Goal: Task Accomplishment & Management: Complete application form

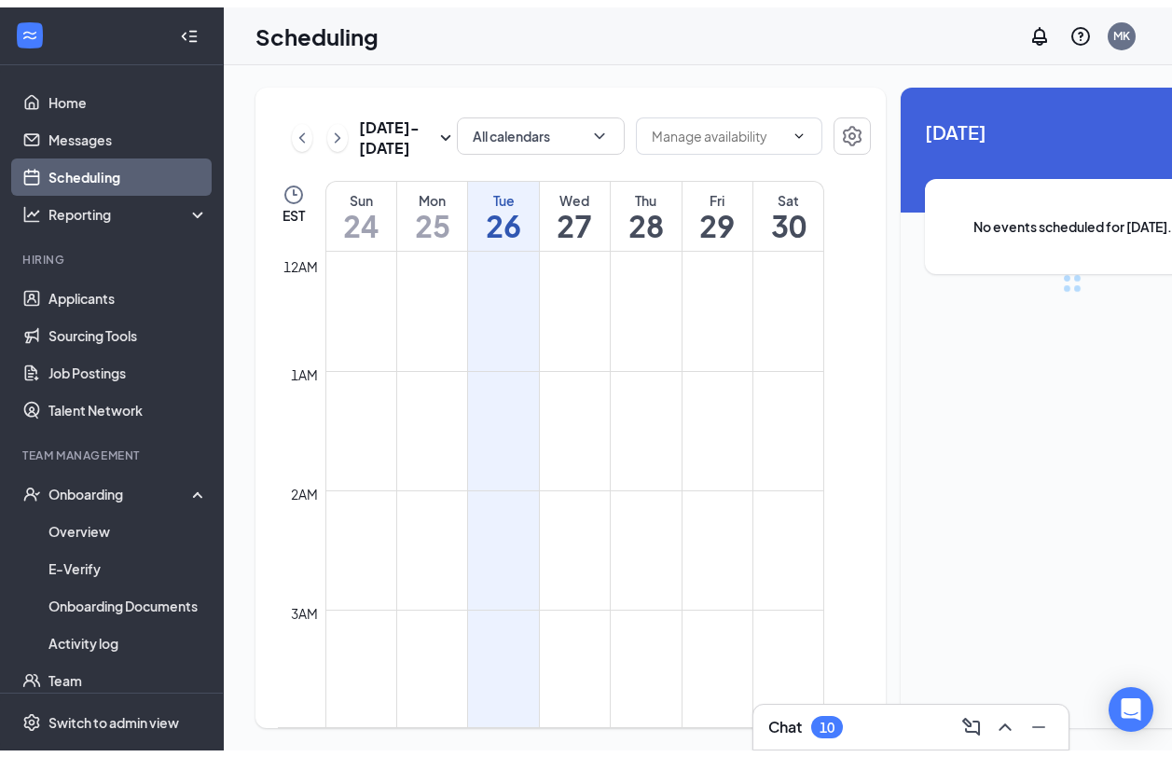
scroll to position [916, 0]
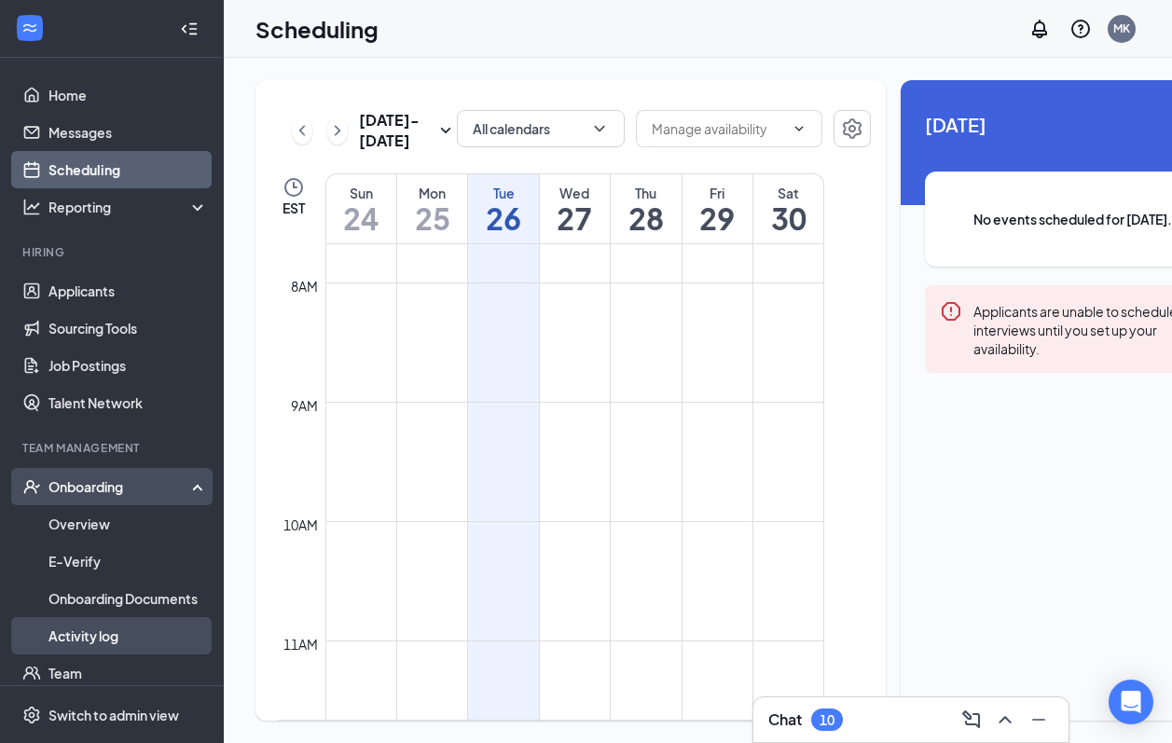
click at [103, 635] on link "Activity log" at bounding box center [127, 635] width 159 height 37
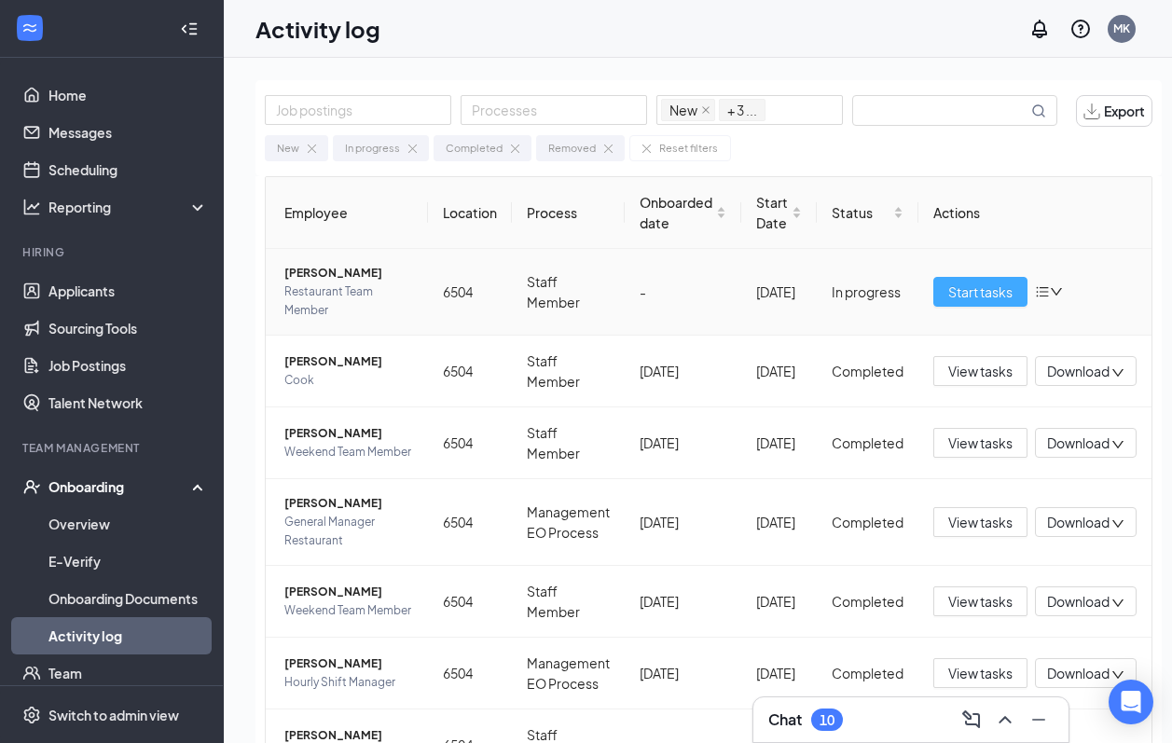
click at [984, 290] on span "Start tasks" at bounding box center [980, 291] width 64 height 21
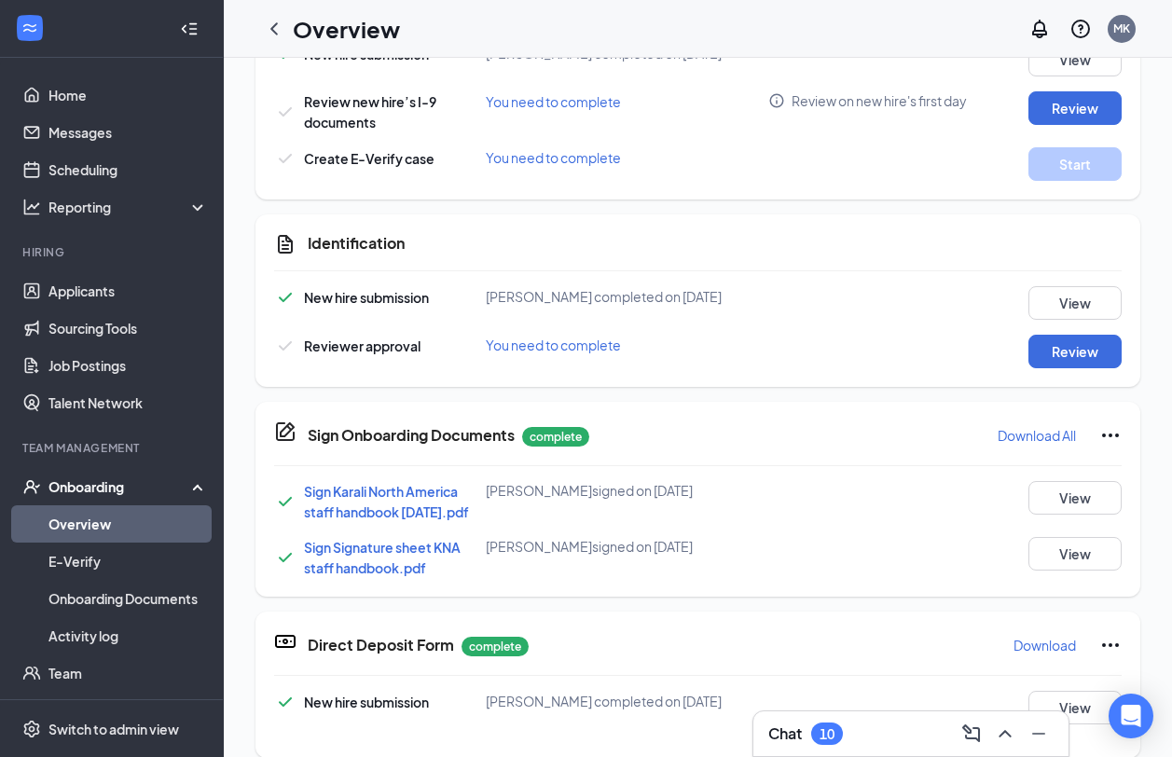
scroll to position [652, 0]
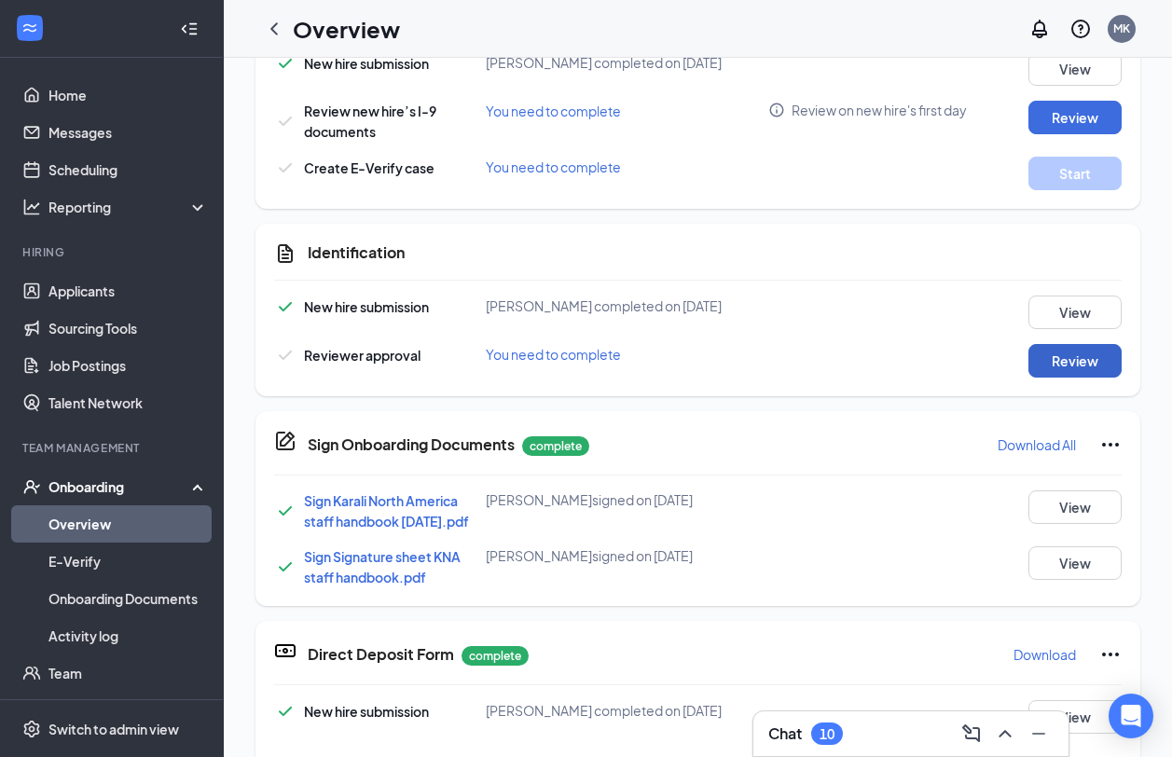
click at [1041, 363] on button "Review" at bounding box center [1074, 361] width 93 height 34
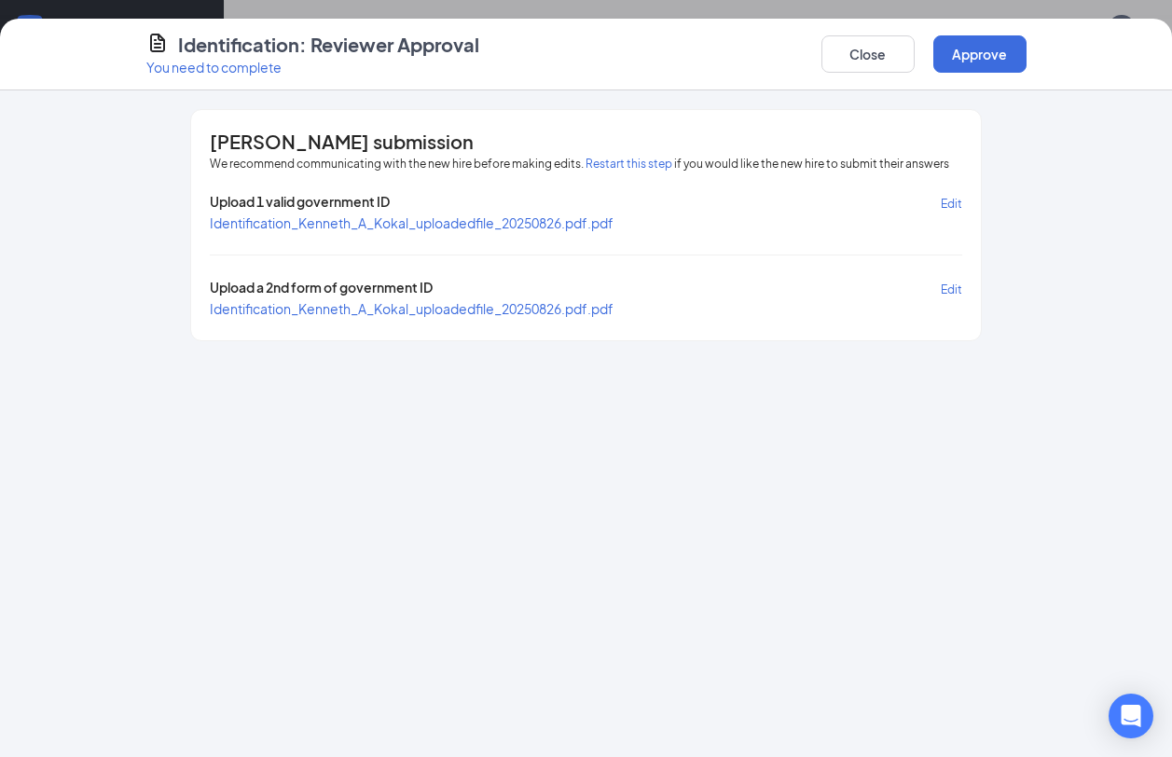
click at [437, 222] on span "Identification_Kenneth_A_Kokal_uploadedfile_20250826.pdf.pdf" at bounding box center [412, 222] width 404 height 17
click at [467, 306] on span "Identification_Kenneth_A_Kokal_uploadedfile_20250826.pdf.pdf" at bounding box center [412, 308] width 404 height 17
click at [972, 61] on button "Approve" at bounding box center [979, 53] width 93 height 37
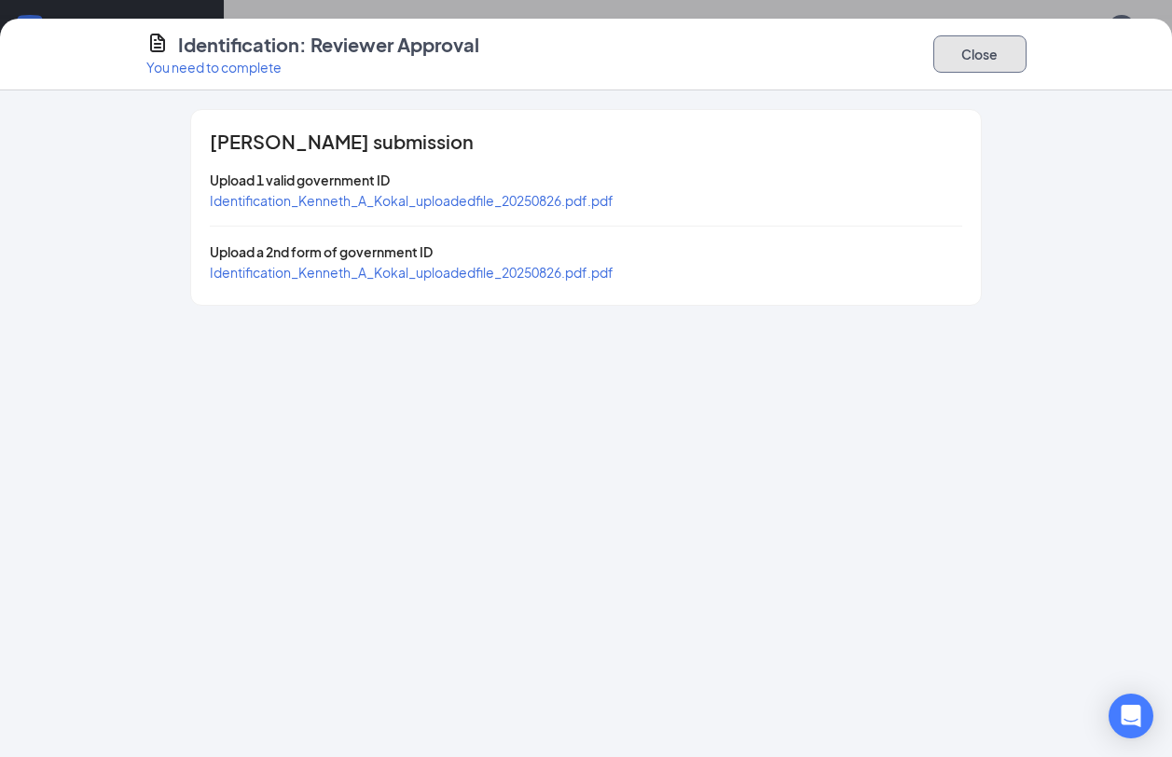
click at [993, 62] on button "Close" at bounding box center [979, 53] width 93 height 37
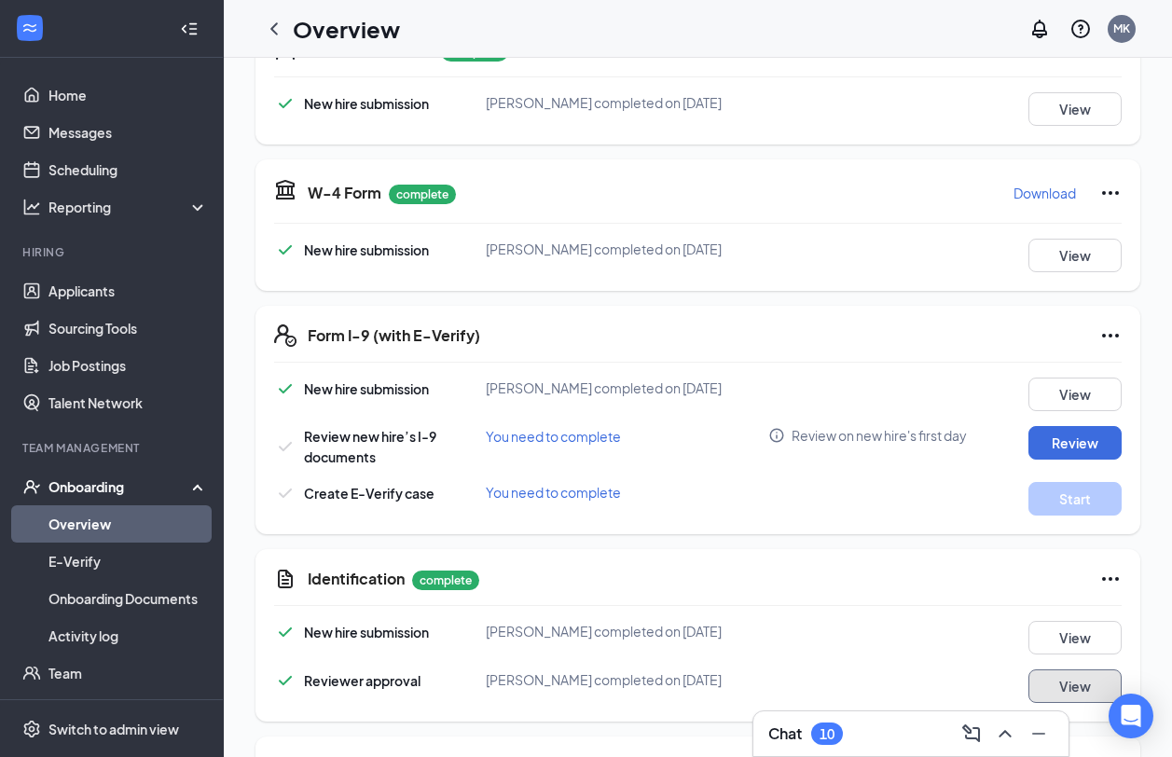
scroll to position [186, 0]
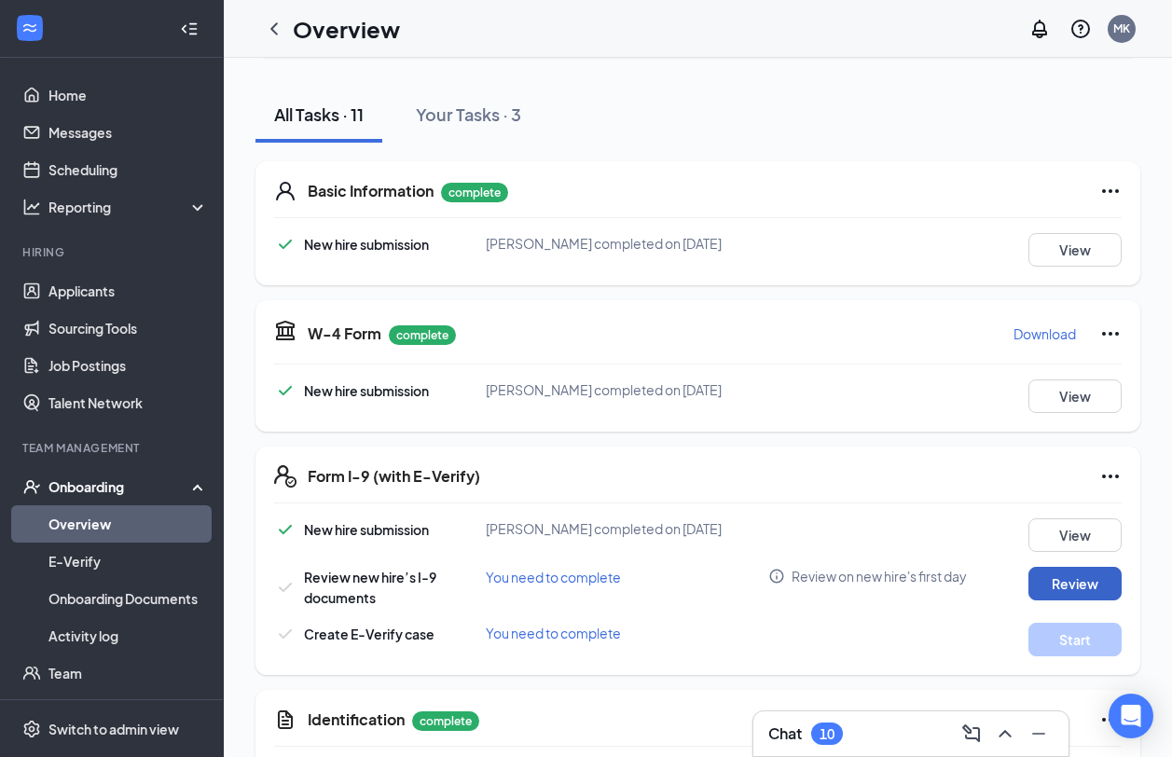
click at [1059, 591] on button "Review" at bounding box center [1074, 584] width 93 height 34
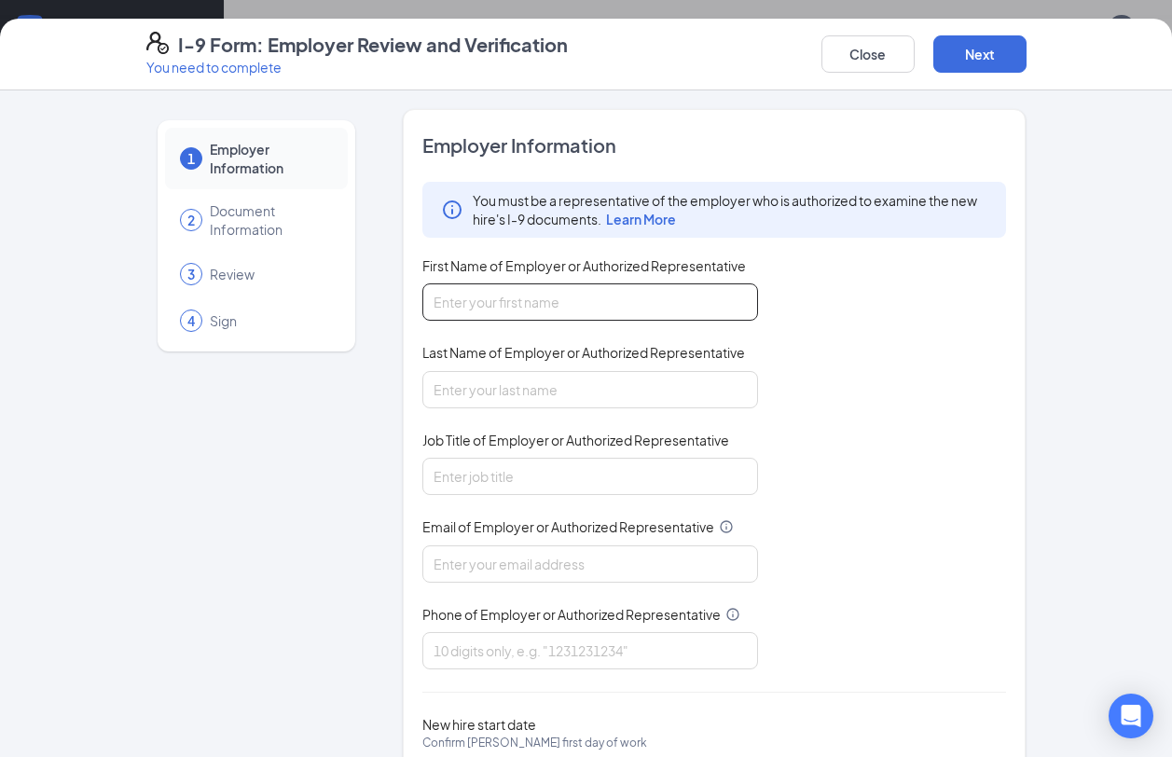
click at [575, 307] on input "First Name of Employer or Authorized Representative" at bounding box center [590, 301] width 336 height 37
type input "[PERSON_NAME]"
type input "Kinder"
type input "[EMAIL_ADDRESS][DOMAIN_NAME]"
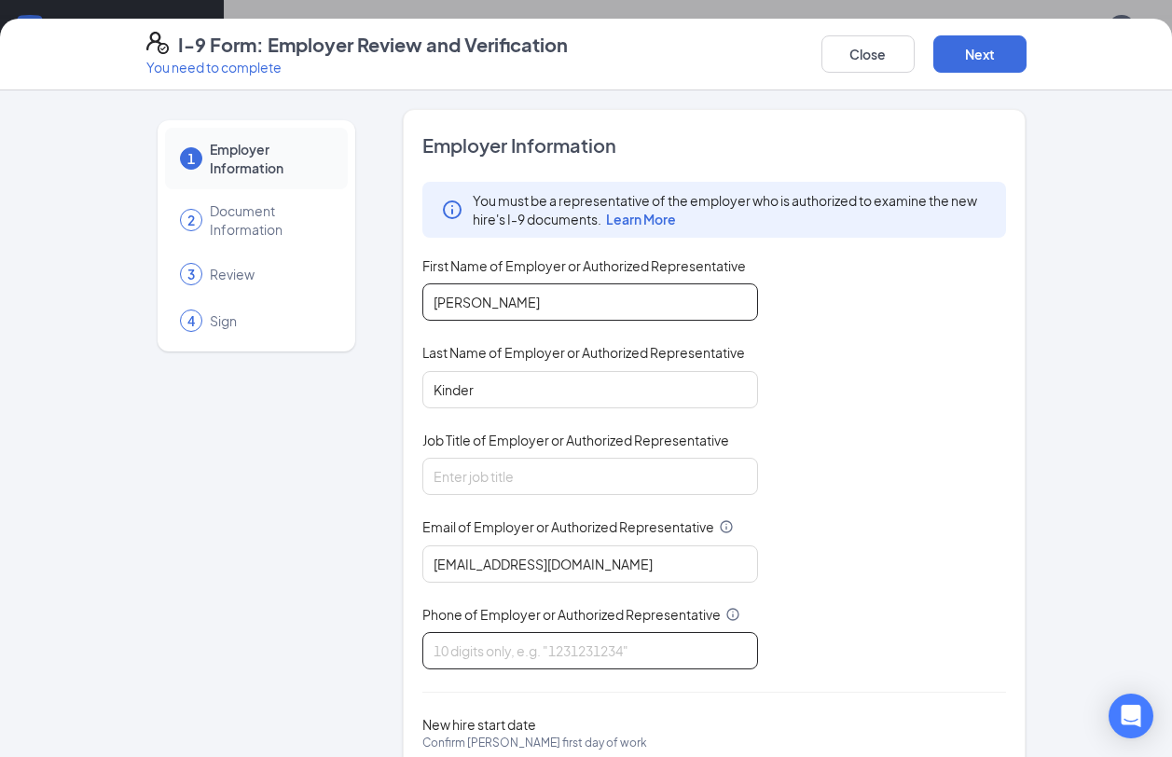
type input "3304875659"
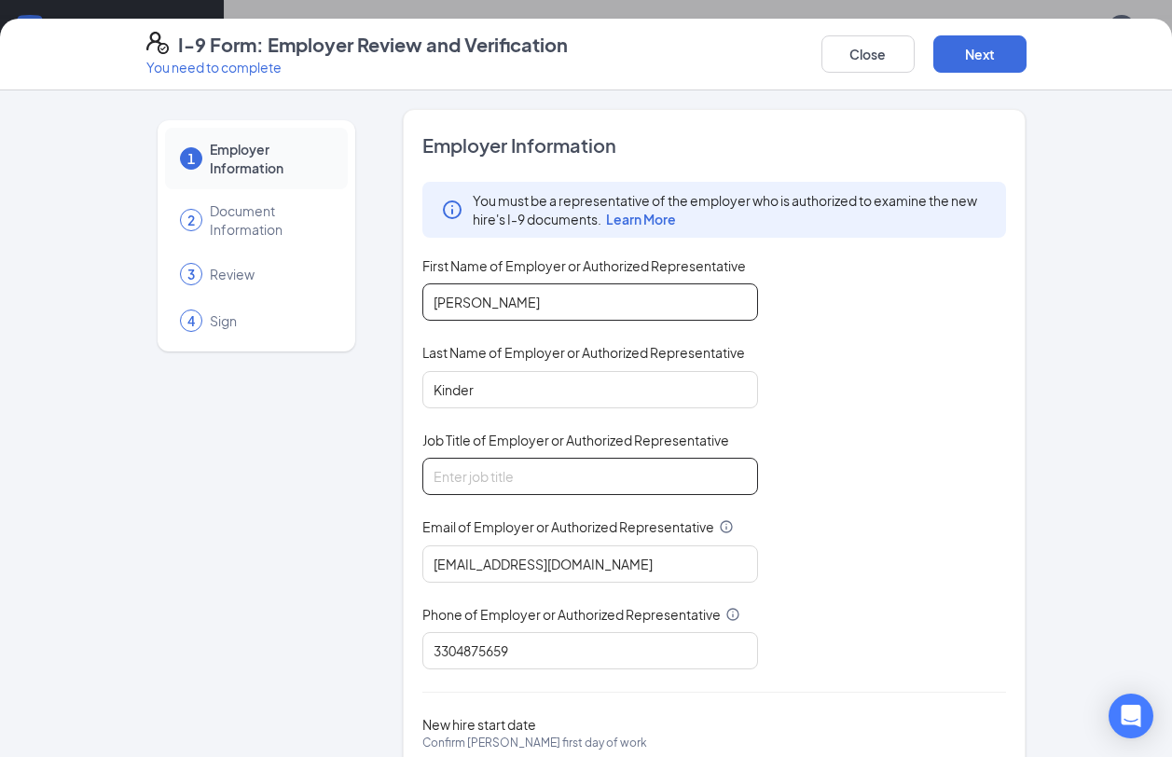
type input "[PERSON_NAME]"
click at [551, 463] on input "Job Title of Employer or Authorized Representative" at bounding box center [590, 476] width 336 height 37
type input "GM"
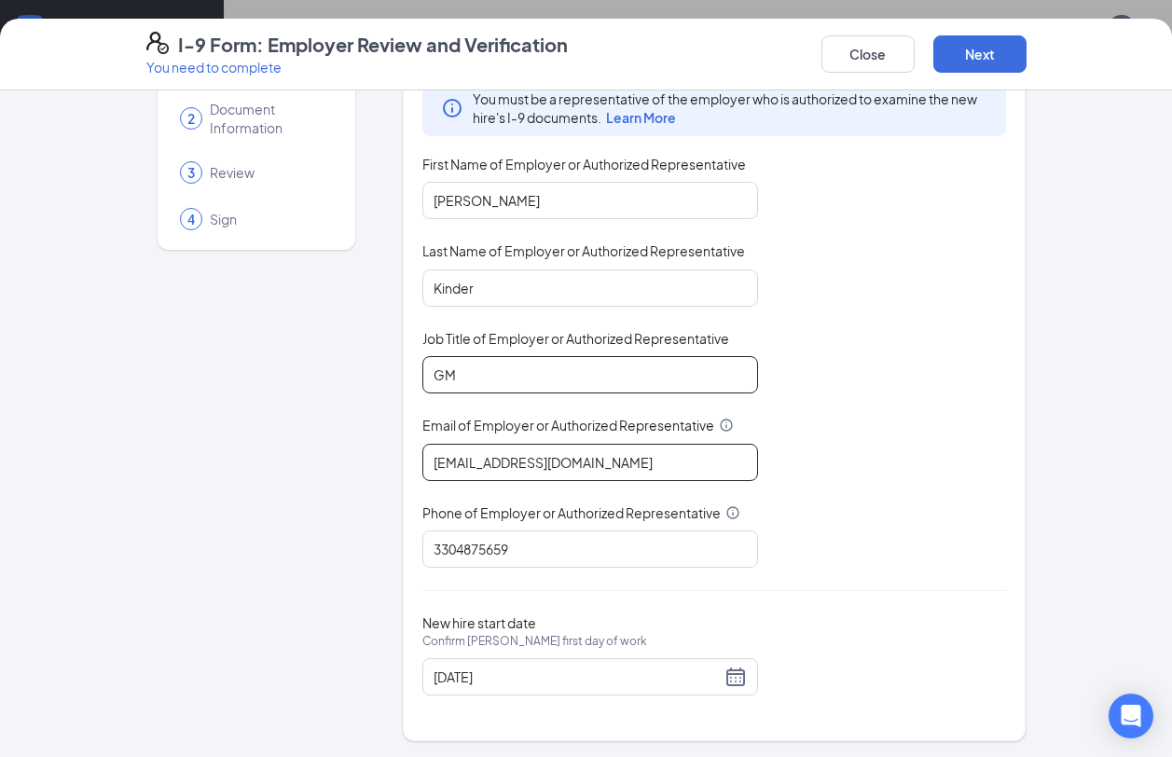
scroll to position [104, 0]
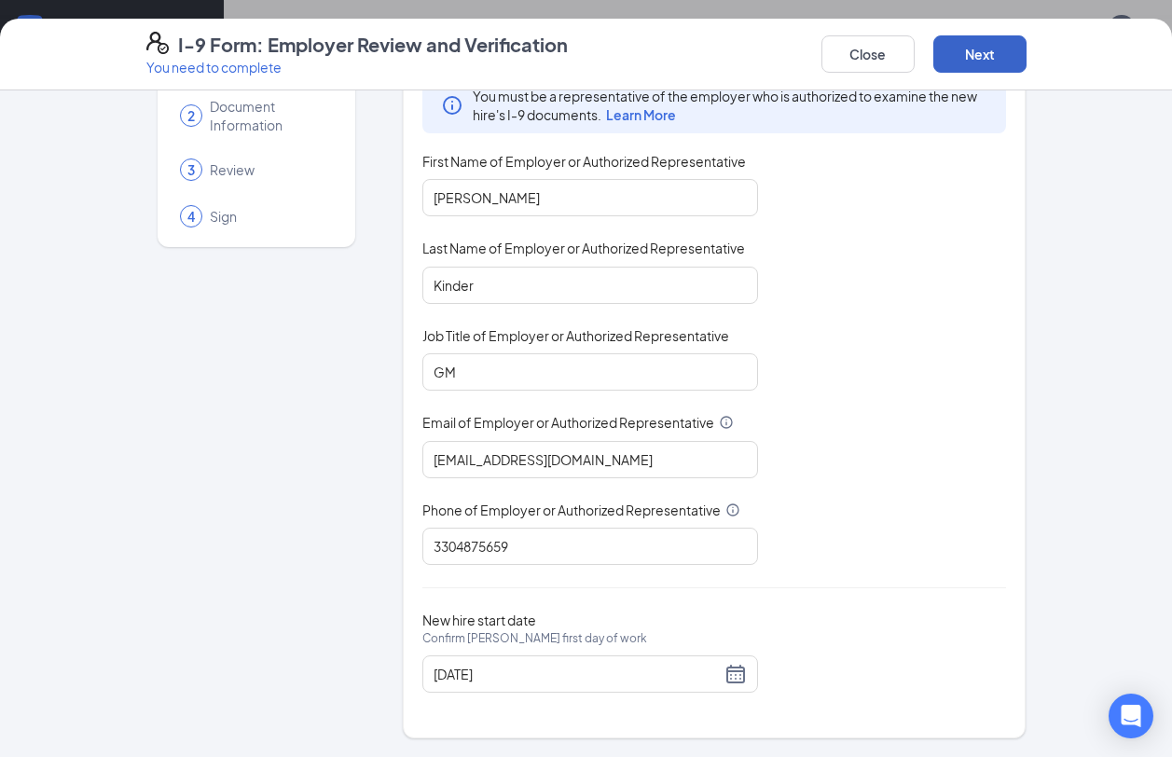
click at [978, 62] on button "Next" at bounding box center [979, 53] width 93 height 37
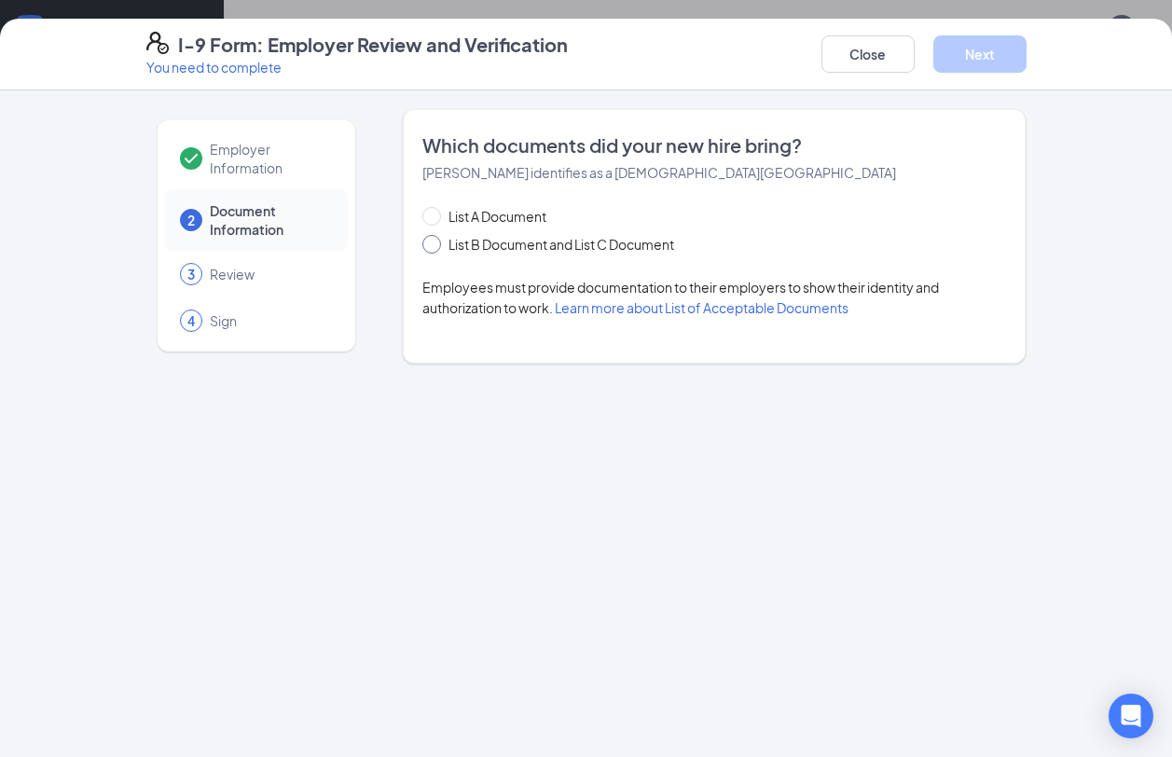
click at [435, 240] on span at bounding box center [431, 244] width 19 height 19
click at [435, 240] on input "List B Document and List C Document" at bounding box center [428, 241] width 13 height 13
radio input "true"
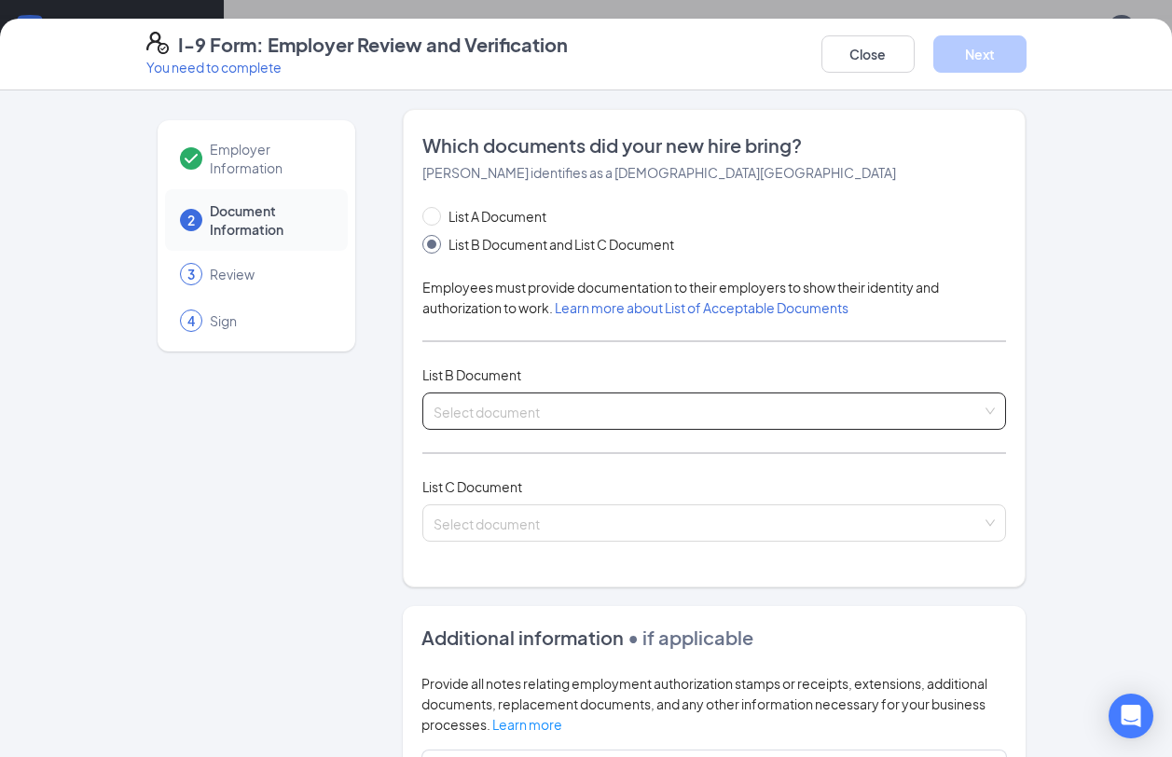
click at [500, 411] on input "search" at bounding box center [707, 407] width 549 height 28
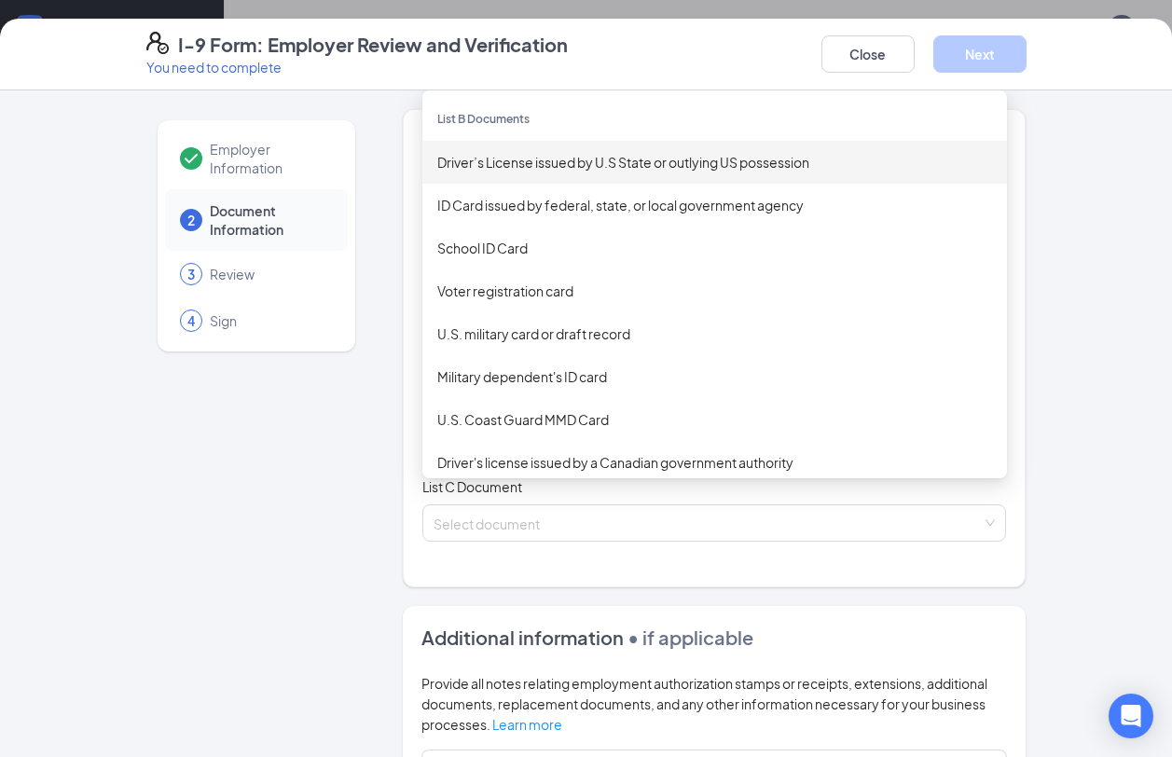
click at [529, 170] on div "Driver’s License issued by U.S State or outlying US possession" at bounding box center [714, 162] width 555 height 21
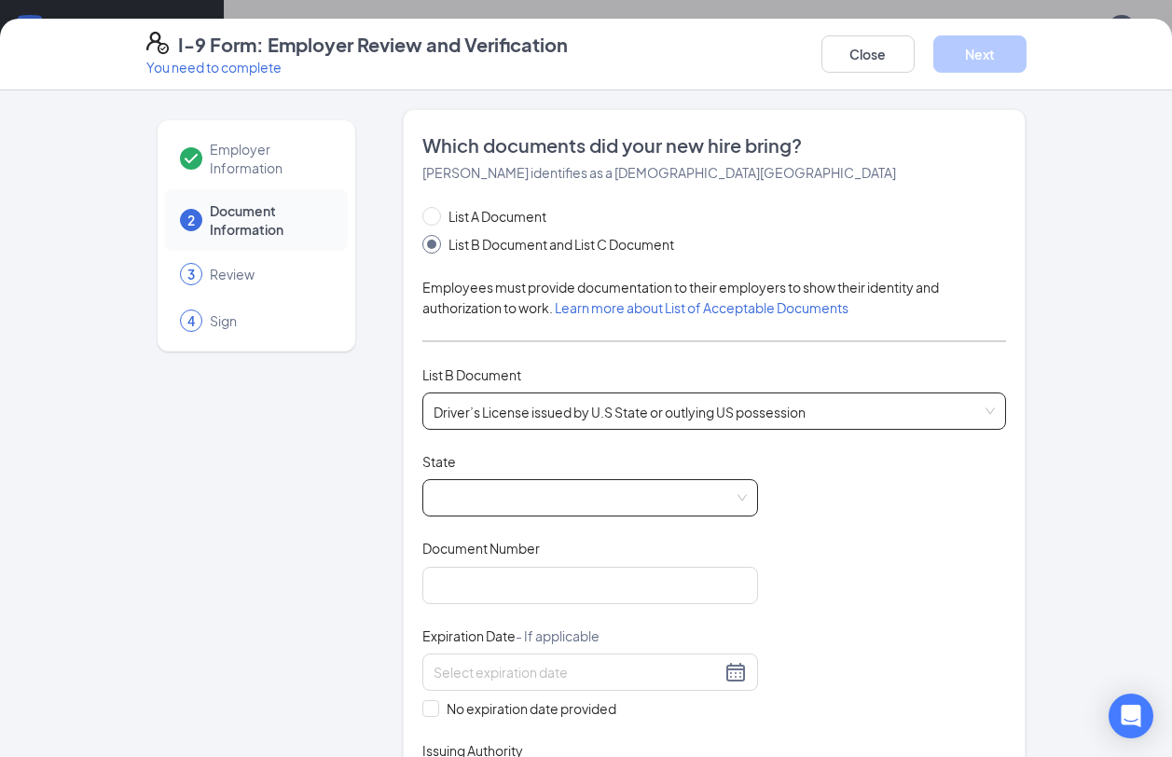
click at [499, 496] on span at bounding box center [589, 497] width 313 height 35
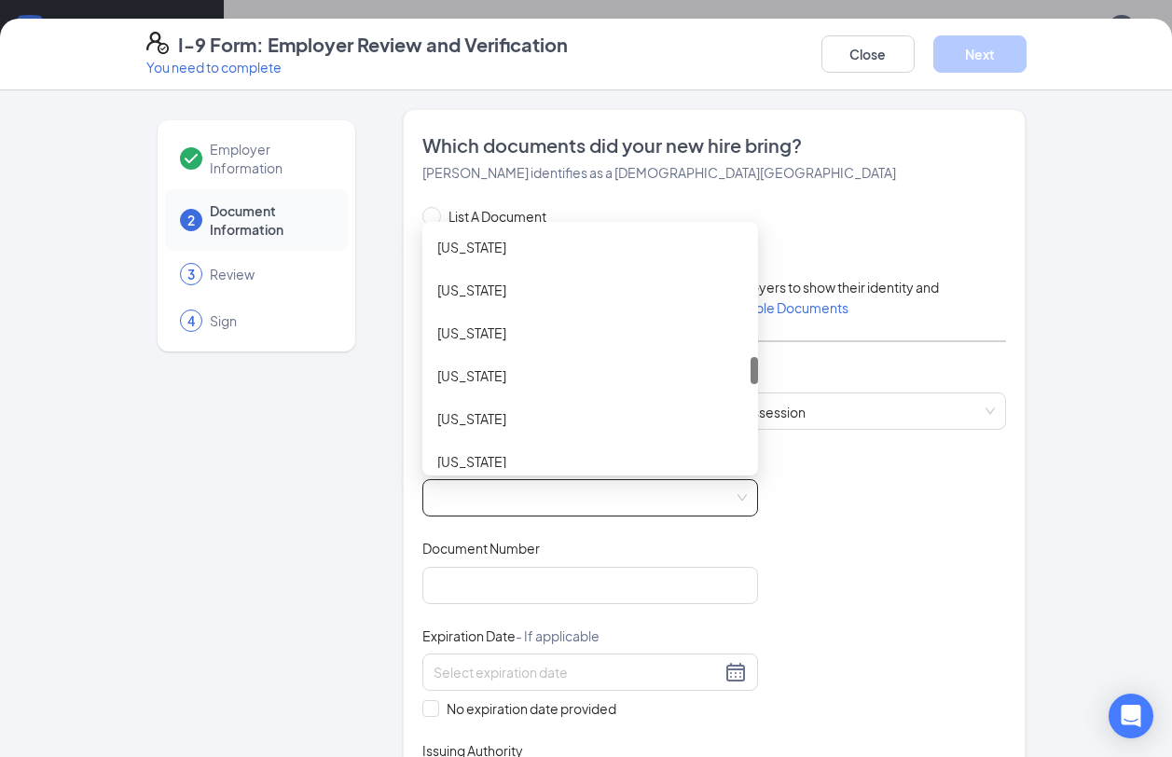
scroll to position [1491, 0]
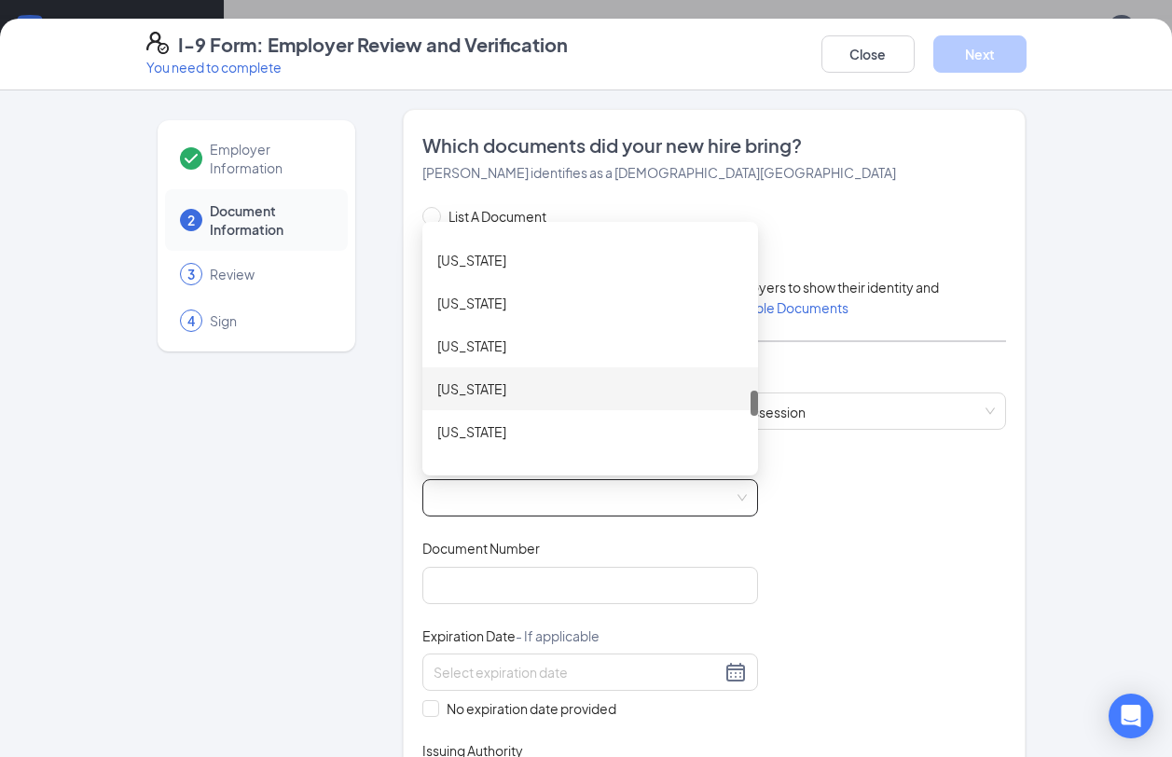
click at [503, 391] on div "[US_STATE]" at bounding box center [590, 388] width 306 height 21
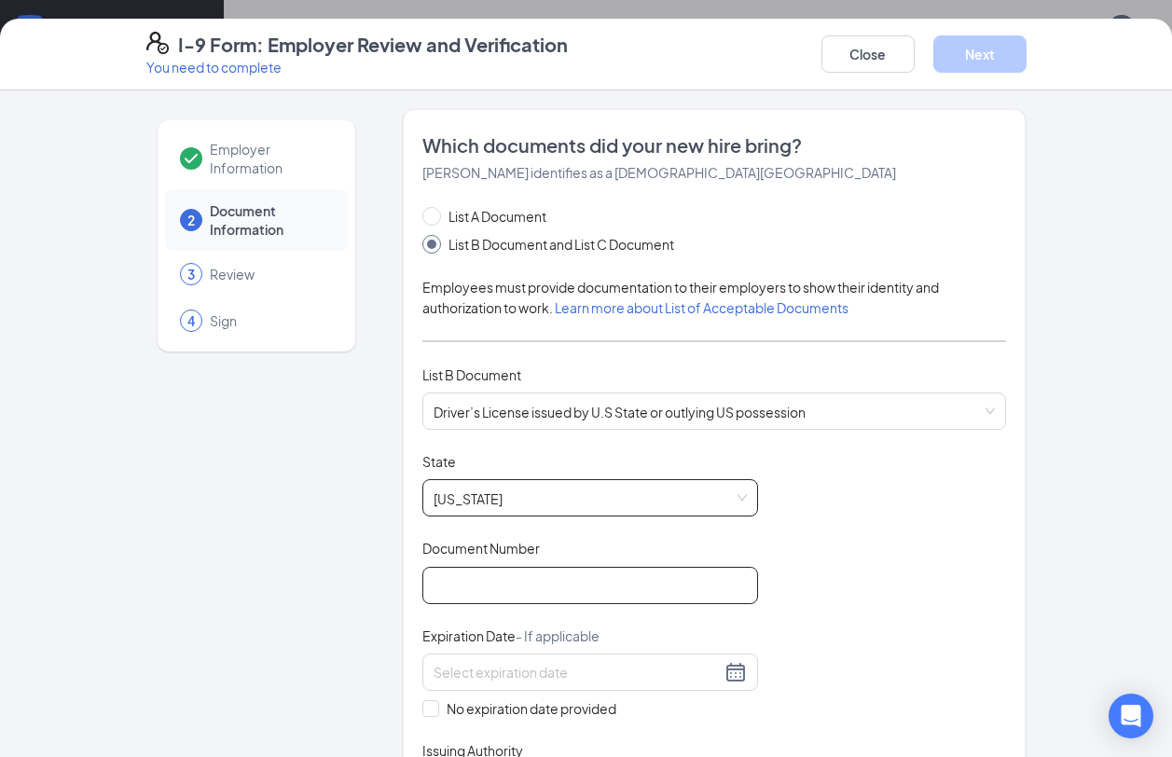
click at [483, 579] on input "Document Number" at bounding box center [590, 585] width 336 height 37
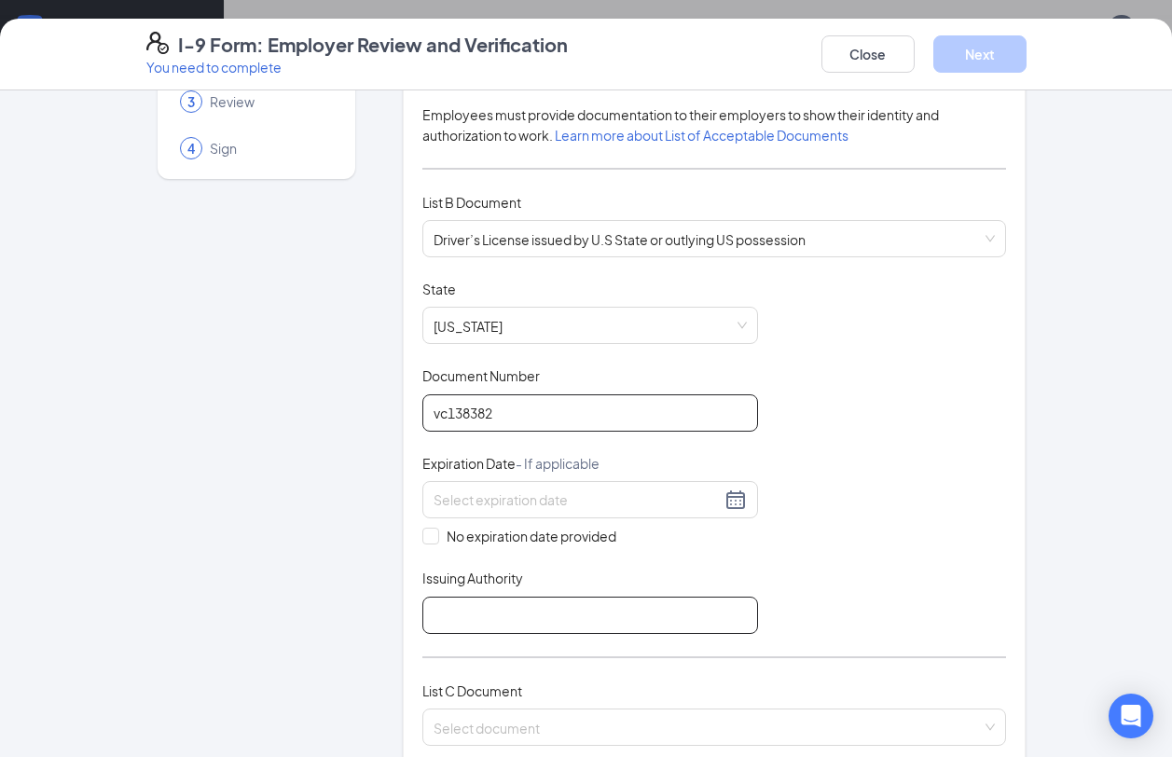
scroll to position [186, 0]
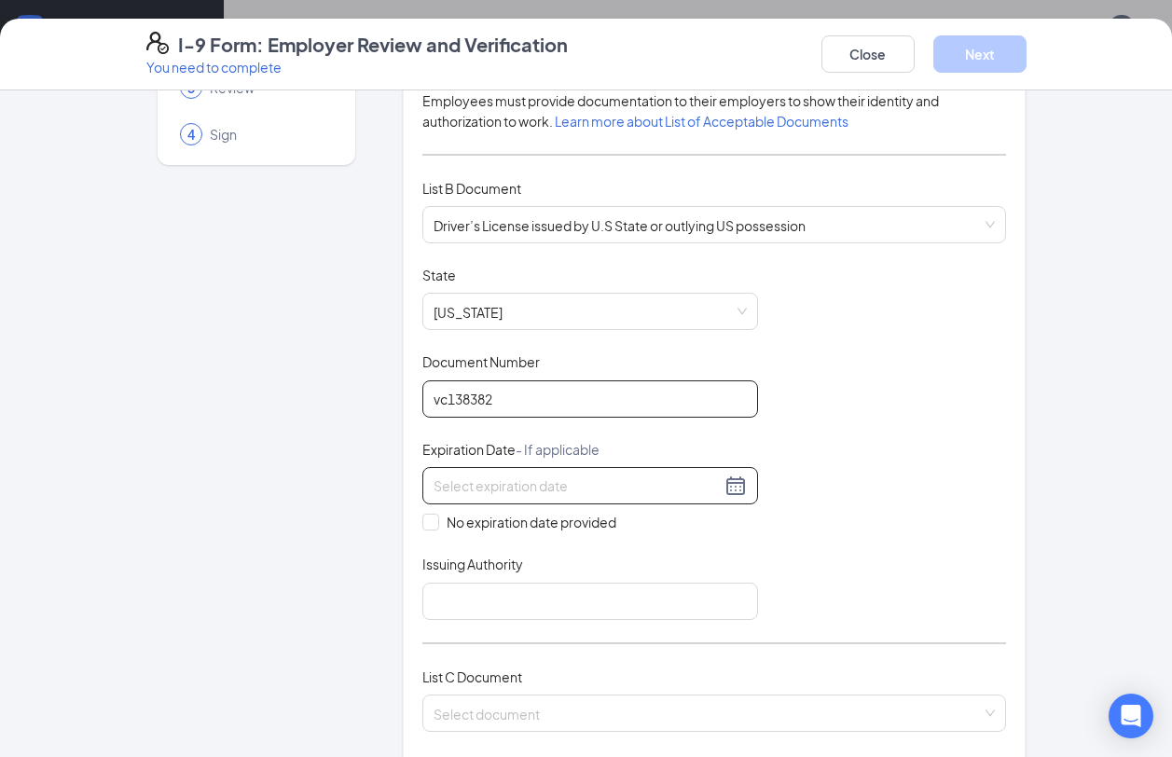
type input "vc138382"
click at [528, 487] on input at bounding box center [576, 485] width 287 height 21
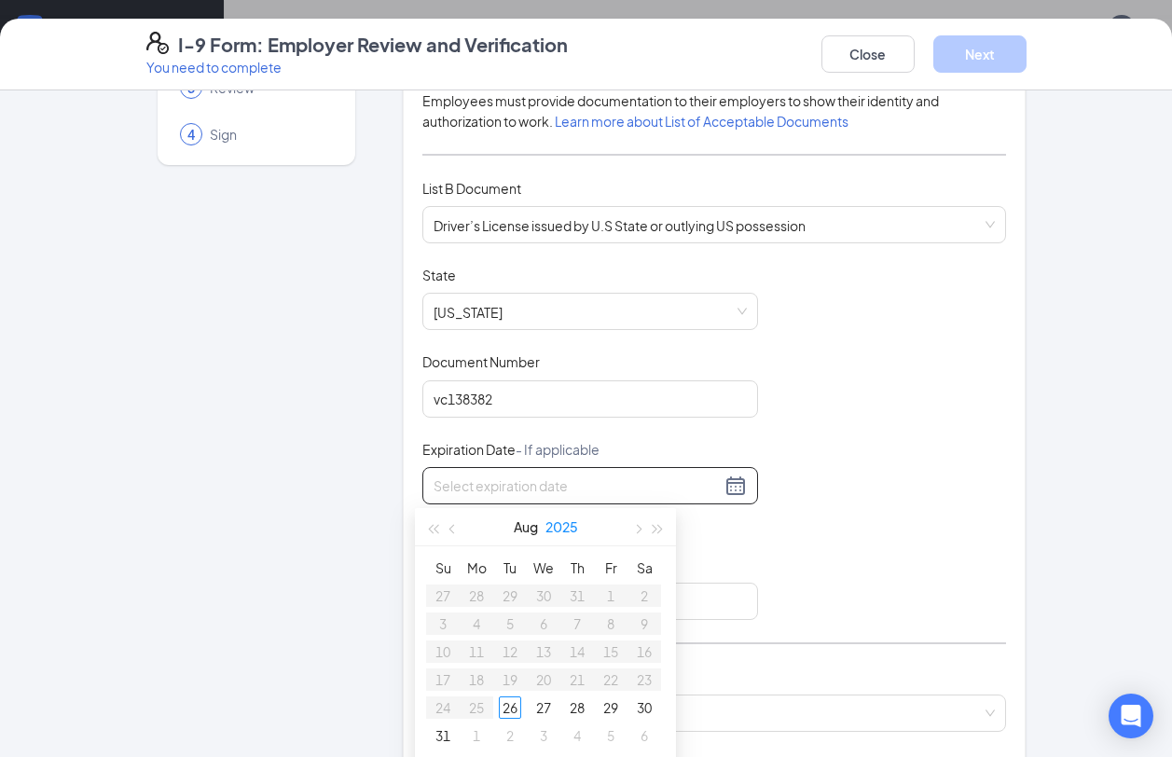
click at [559, 528] on button "2025" at bounding box center [561, 526] width 33 height 37
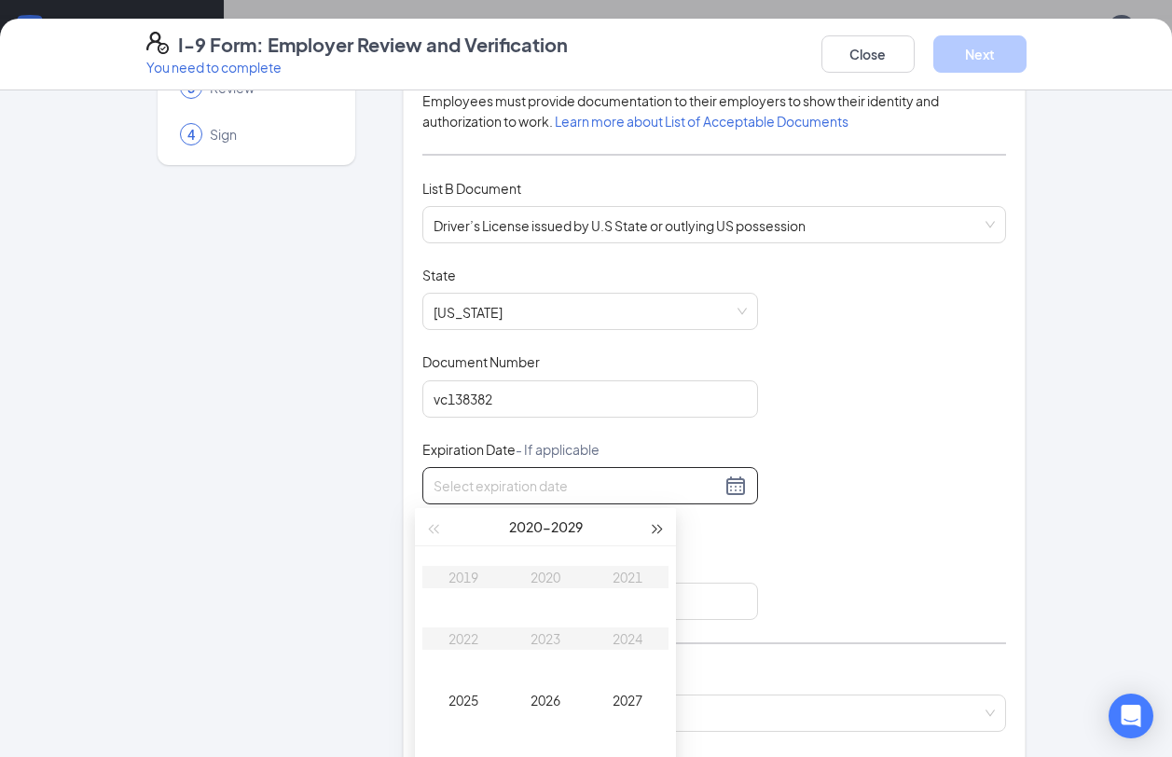
click at [657, 527] on span "button" at bounding box center [657, 529] width 9 height 9
click at [546, 579] on div "2030" at bounding box center [545, 577] width 56 height 22
click at [539, 704] on div "Aug" at bounding box center [545, 700] width 56 height 22
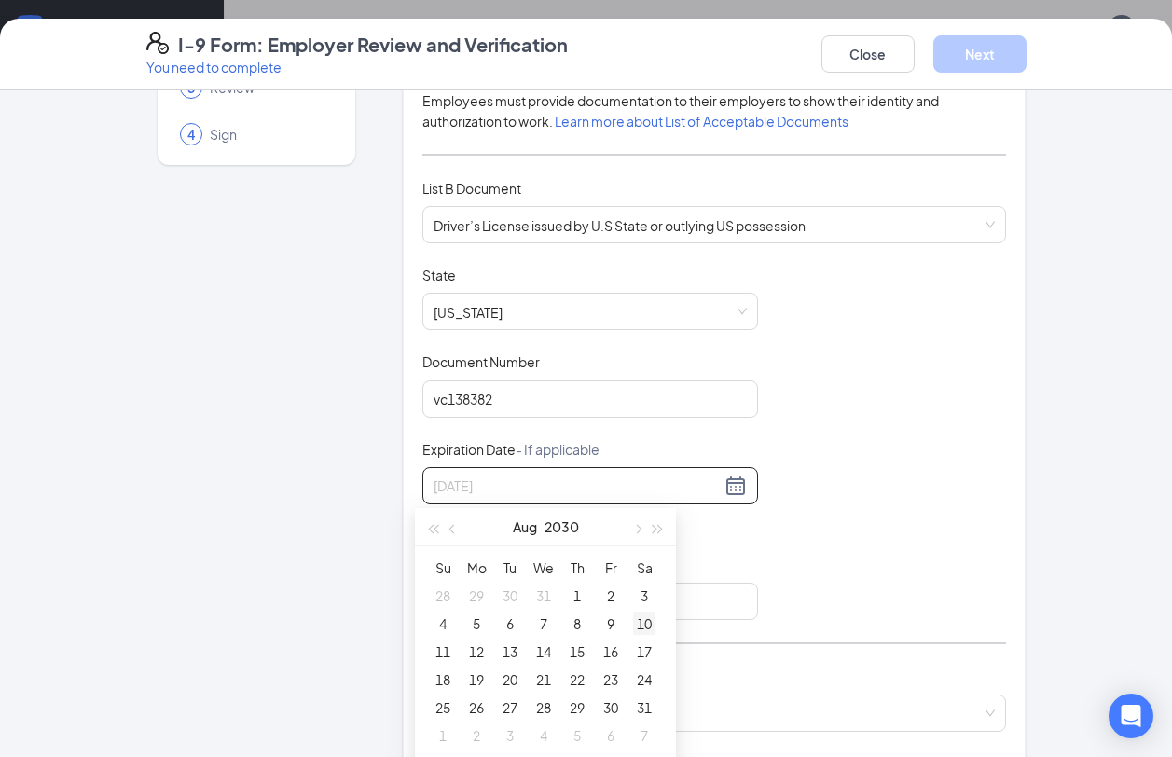
type input "[DATE]"
click at [641, 618] on div "10" at bounding box center [644, 623] width 22 height 22
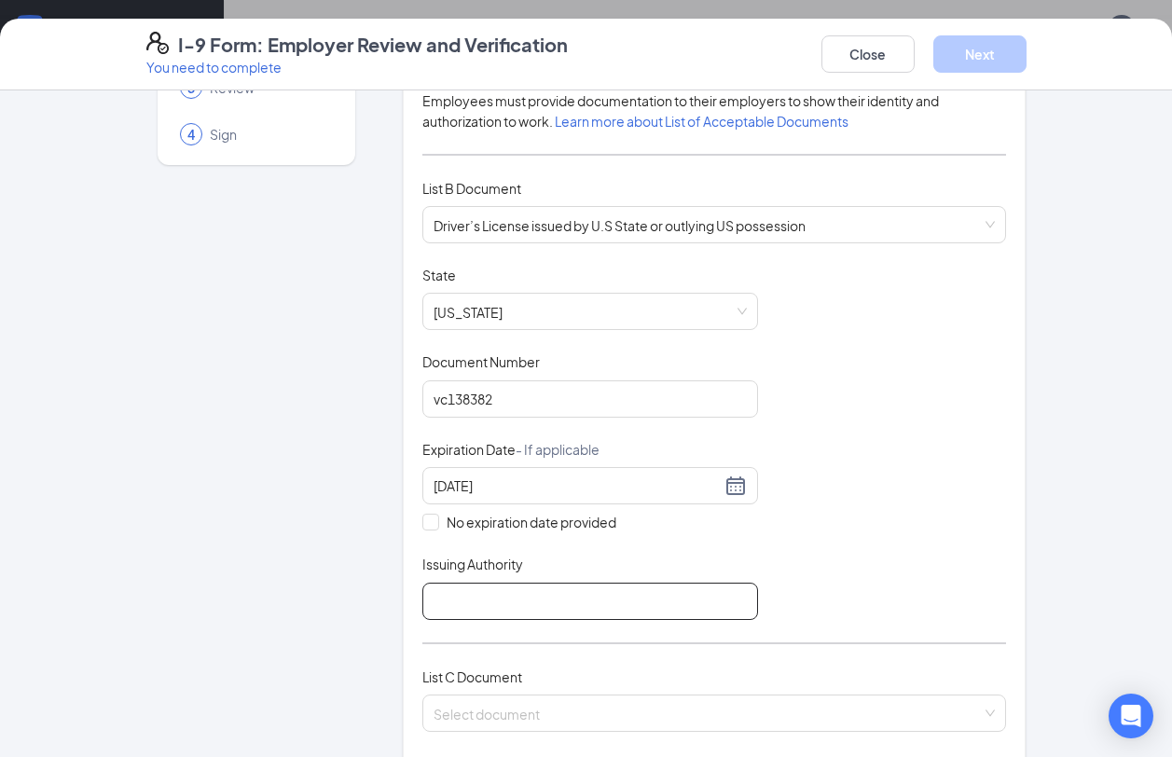
click at [529, 596] on input "Issuing Authority" at bounding box center [590, 601] width 336 height 37
type input "[US_STATE]"
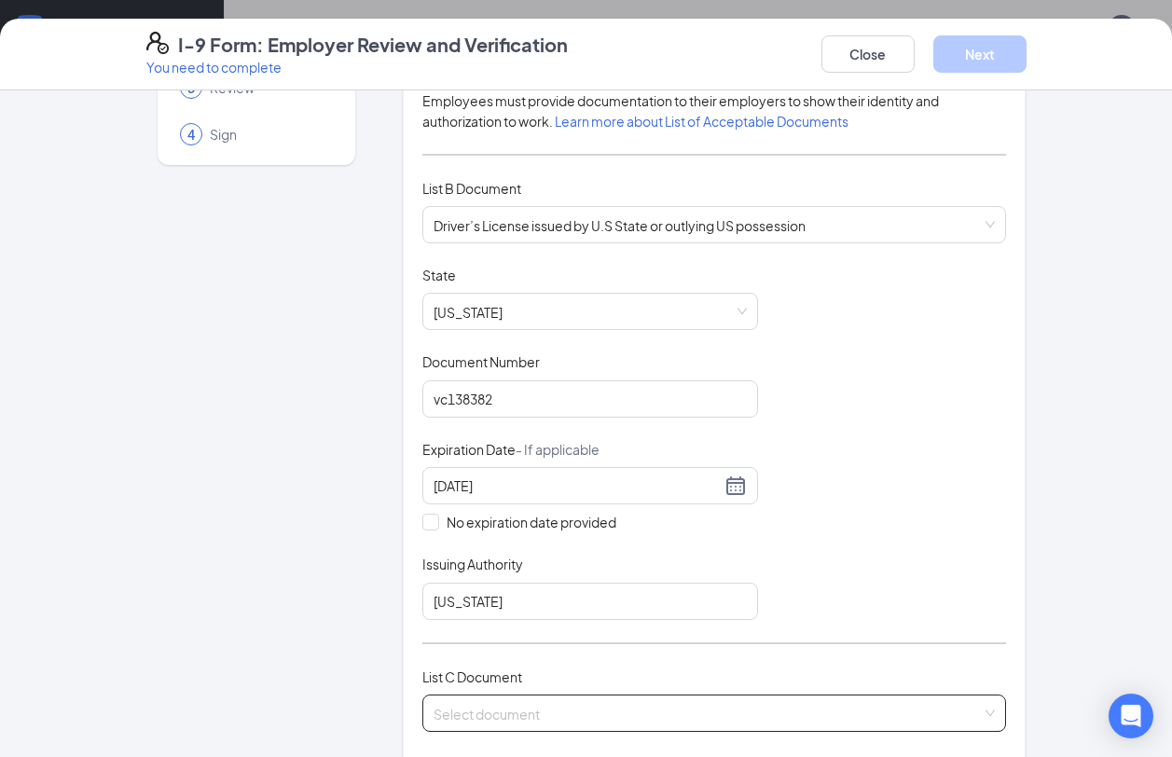
click at [518, 706] on input "search" at bounding box center [707, 709] width 549 height 28
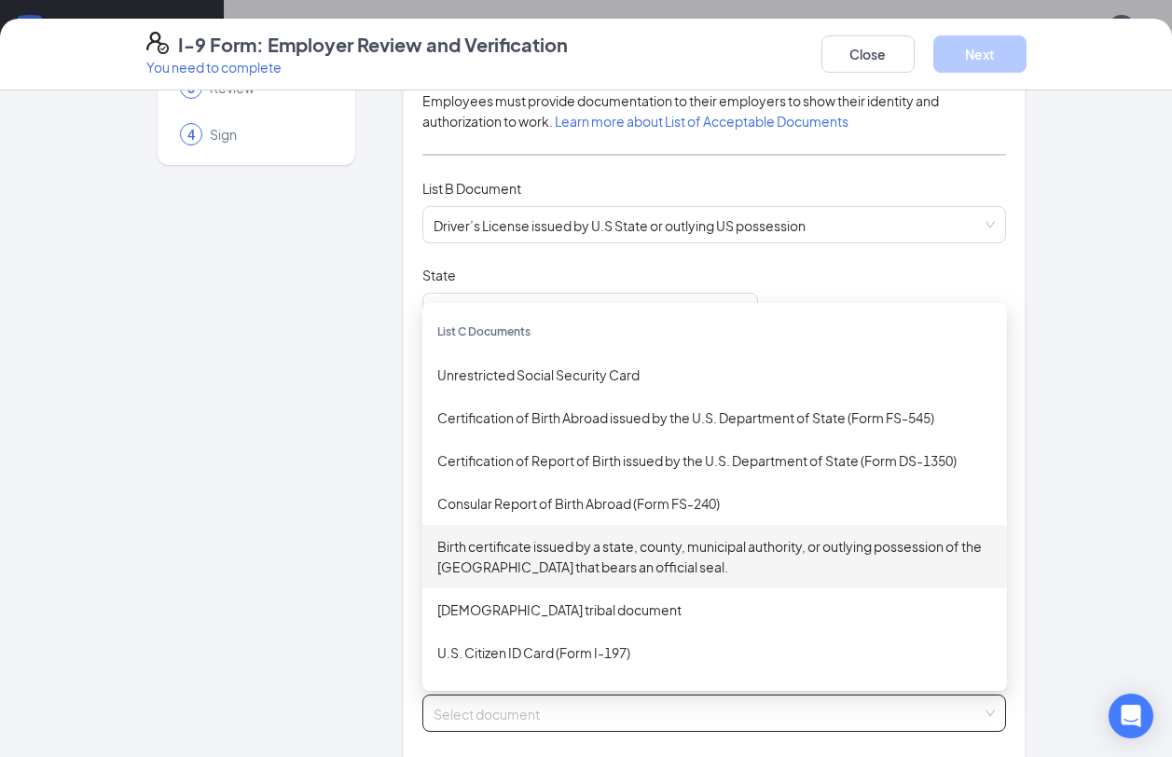
click at [574, 566] on div "Birth certificate issued by a state, county, municipal authority, or outlying p…" at bounding box center [714, 556] width 555 height 41
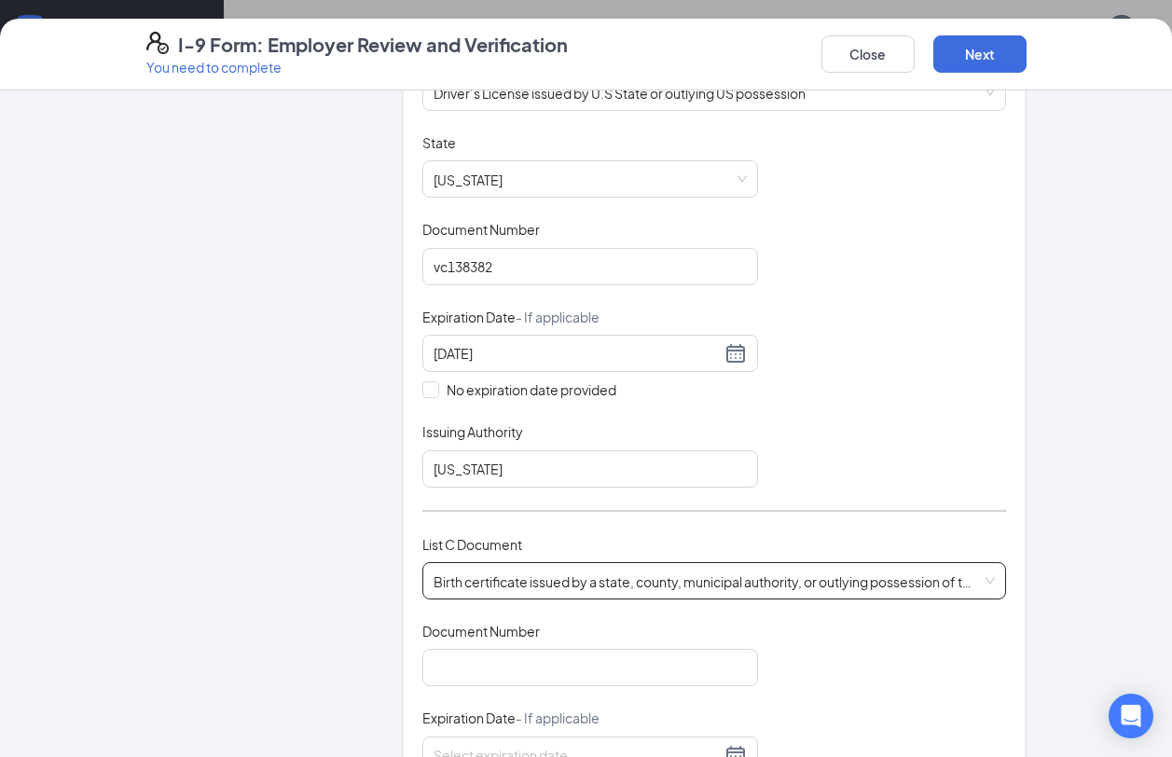
scroll to position [466, 0]
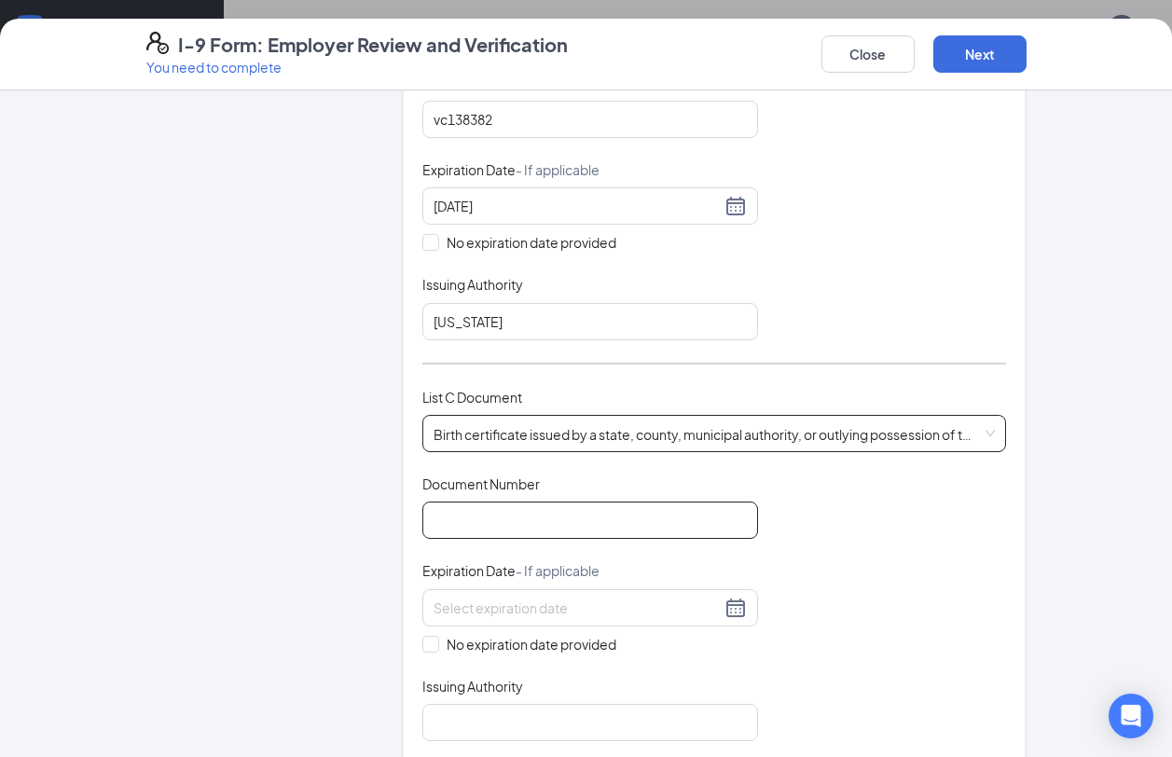
click at [515, 523] on input "Document Number" at bounding box center [590, 519] width 336 height 37
type input "1802391"
click at [422, 645] on input "No expiration date provided" at bounding box center [428, 642] width 13 height 13
checkbox input "true"
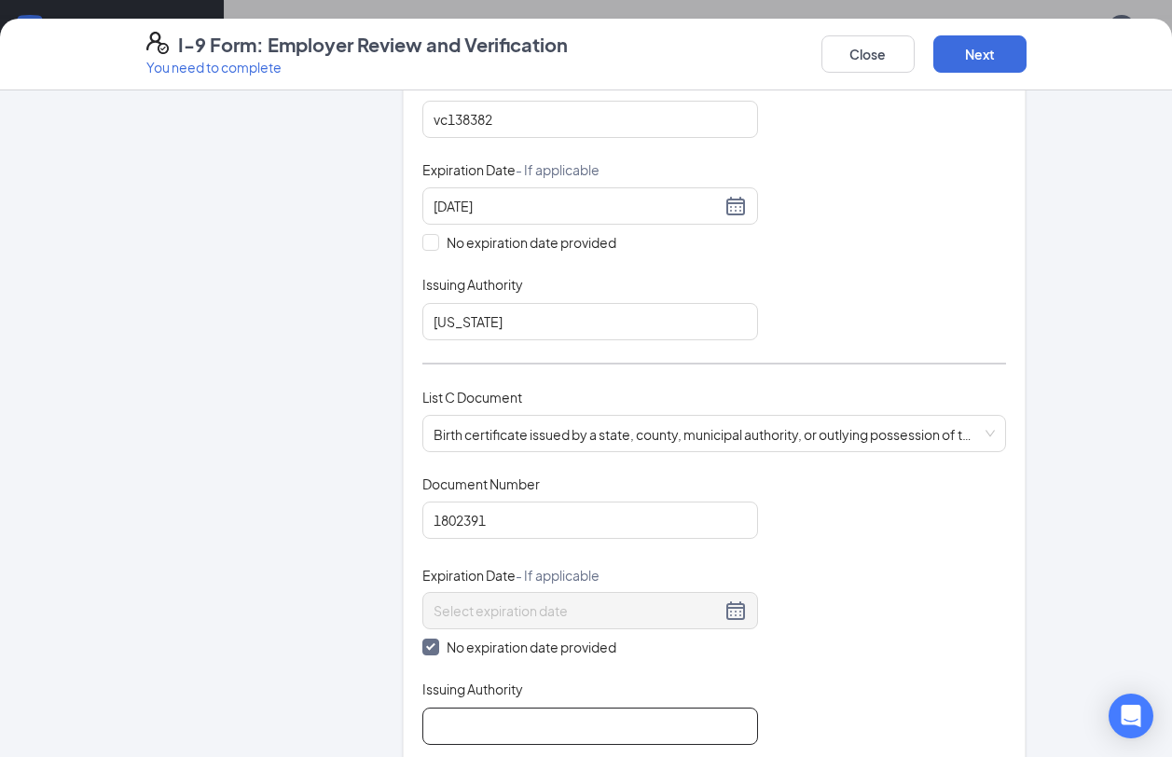
click at [480, 719] on input "Issuing Authority" at bounding box center [590, 725] width 336 height 37
type input "State of [US_STATE] Vital Statistics"
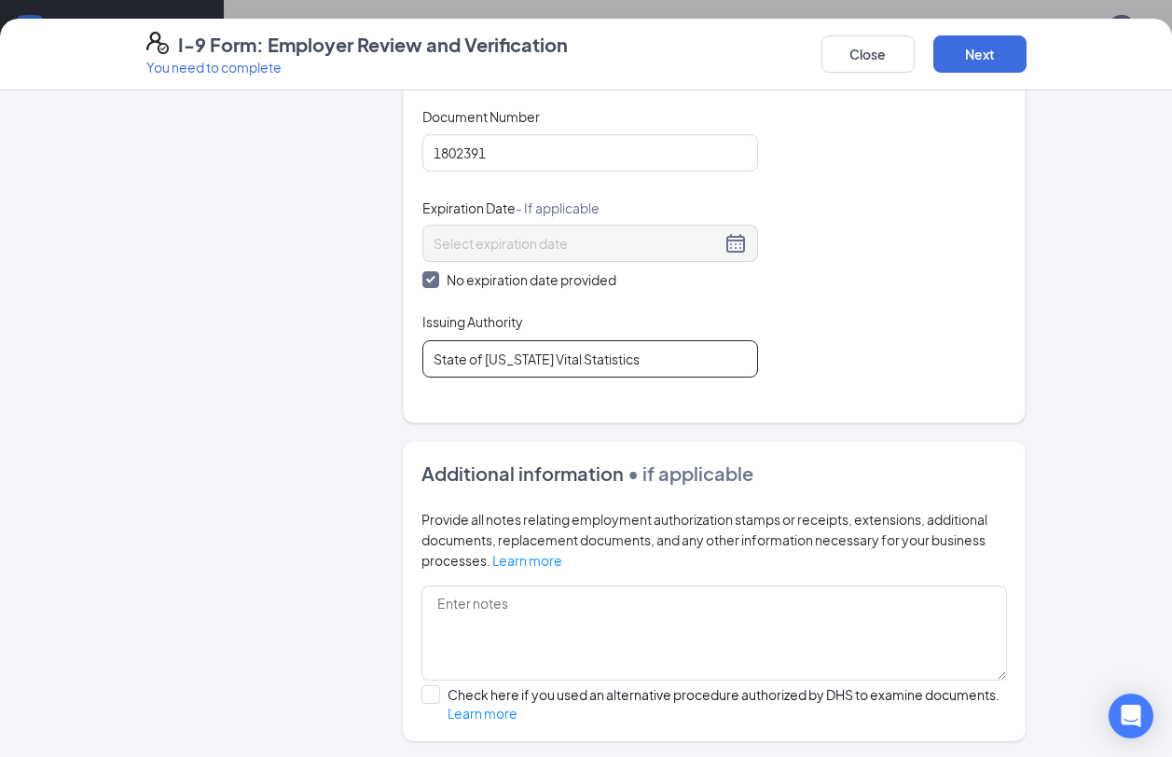
scroll to position [839, 0]
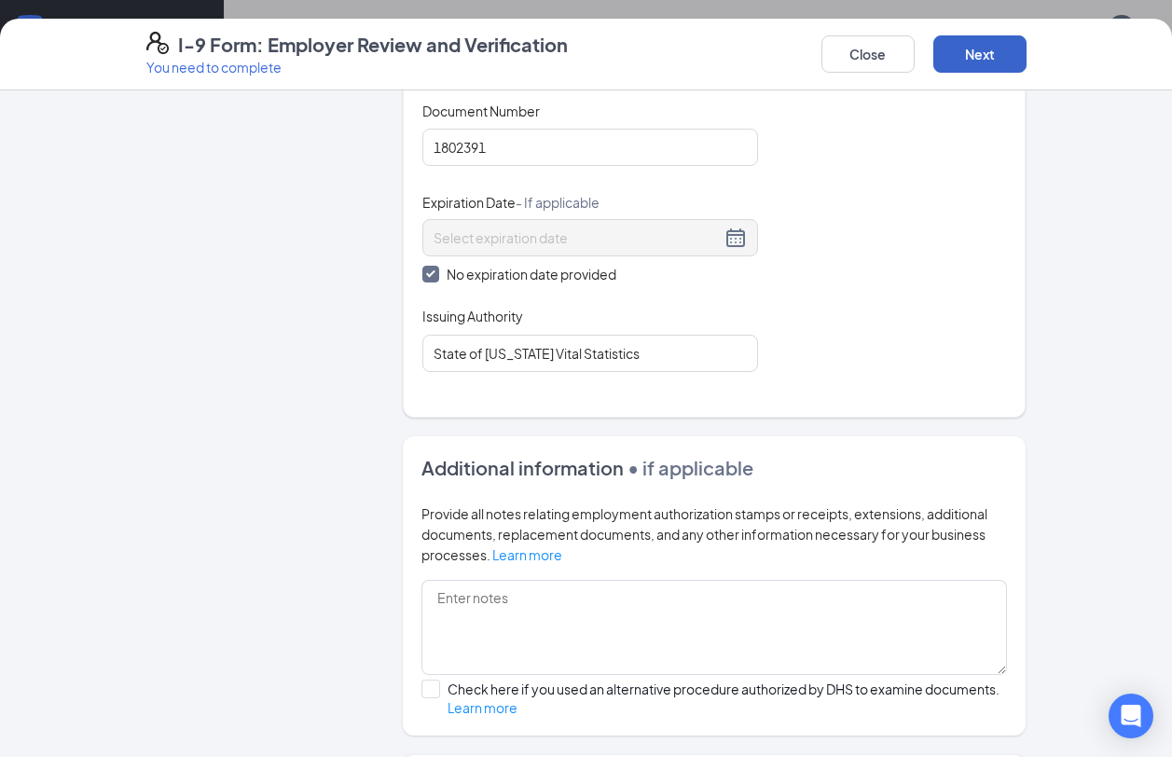
click at [999, 47] on button "Next" at bounding box center [979, 53] width 93 height 37
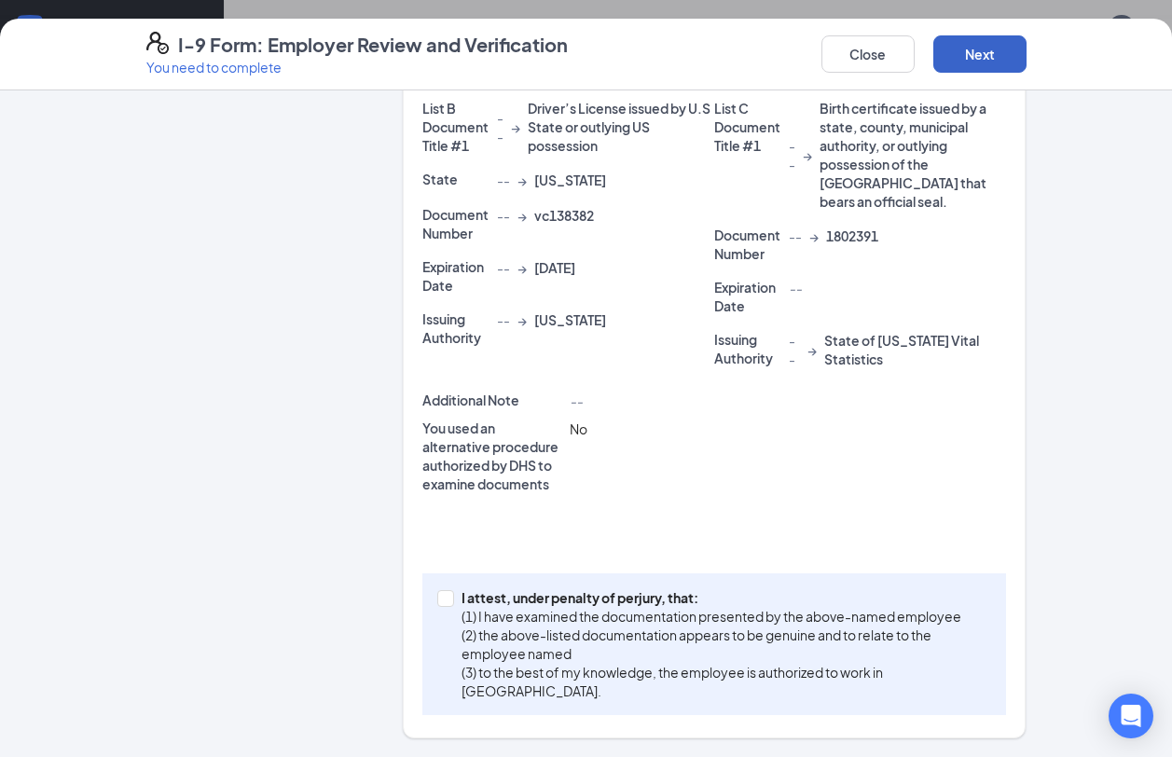
scroll to position [514, 0]
click at [437, 603] on span at bounding box center [445, 599] width 17 height 17
click at [437, 603] on input "I attest, under penalty of [PERSON_NAME], that: (1) I have examined the documen…" at bounding box center [443, 597] width 13 height 13
checkbox input "true"
click at [964, 67] on button "Next" at bounding box center [979, 53] width 93 height 37
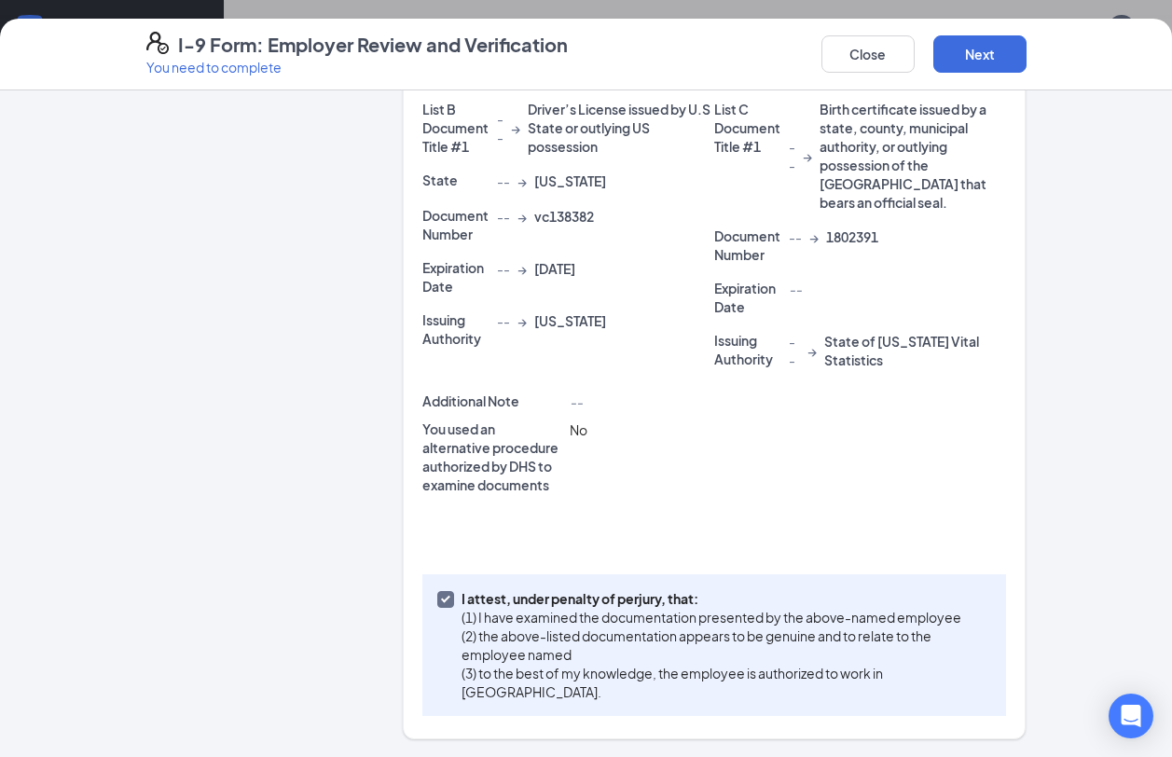
scroll to position [0, 0]
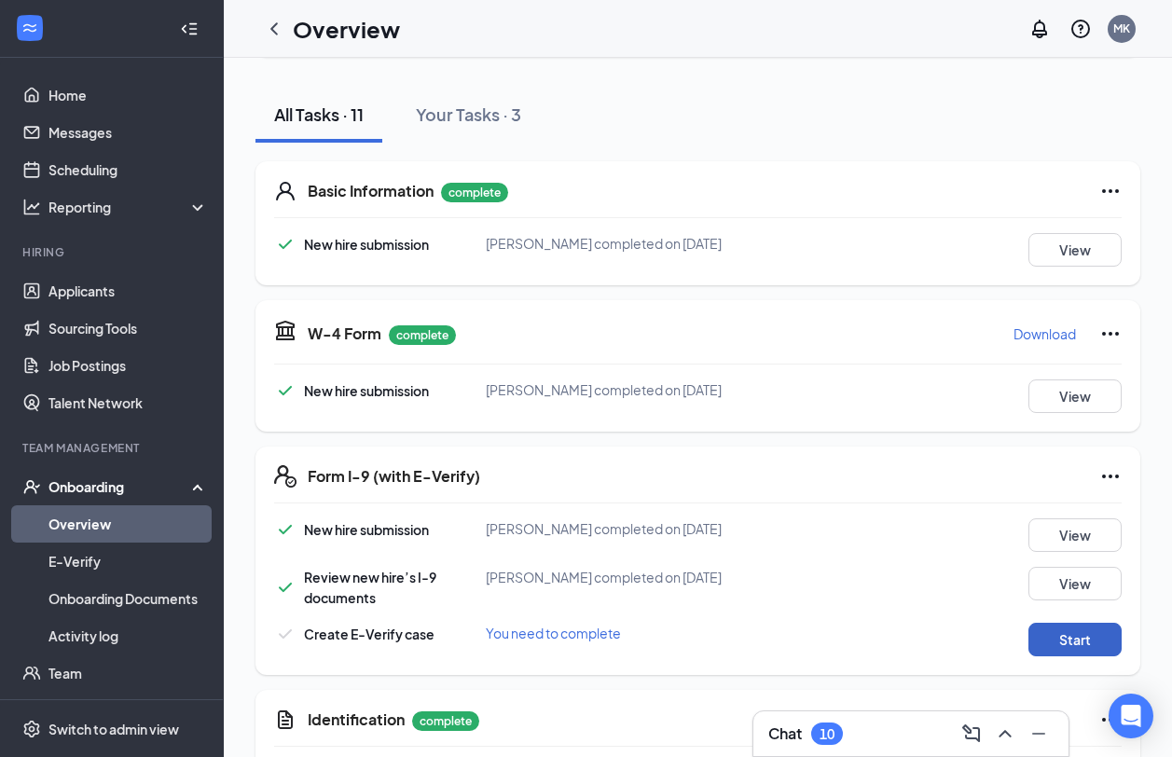
click at [1049, 632] on button "Start" at bounding box center [1074, 640] width 93 height 34
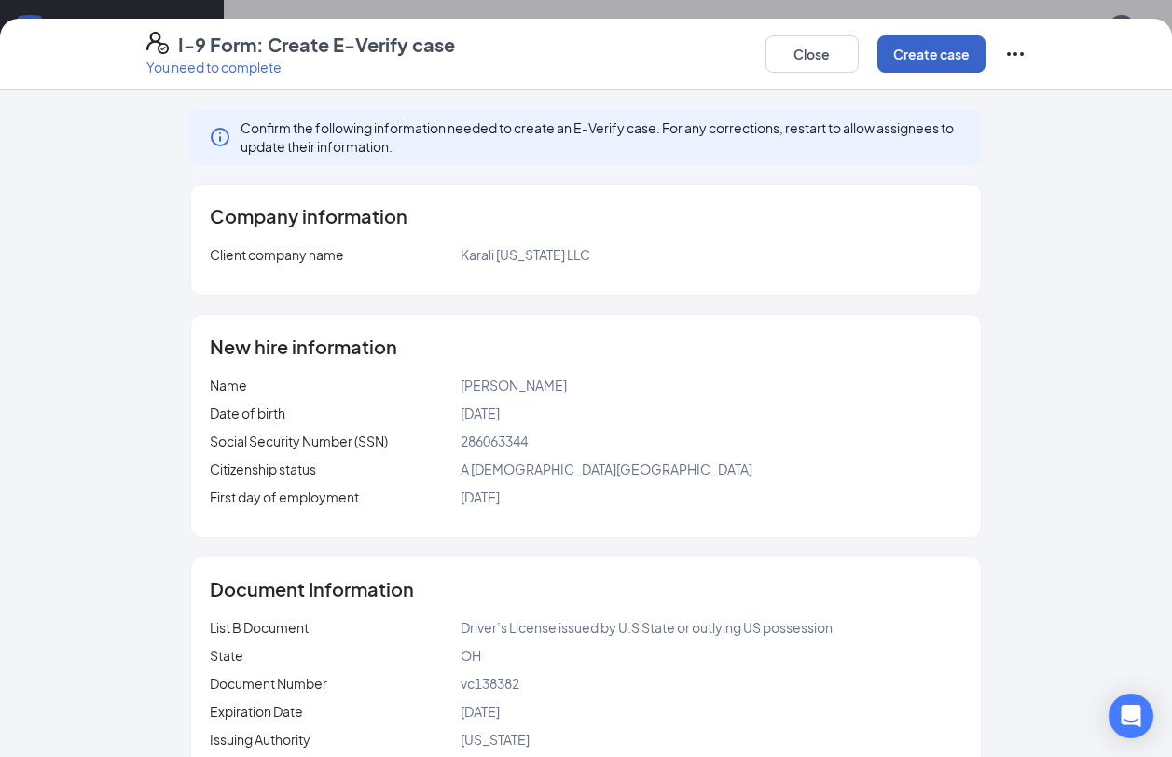
click at [920, 48] on button "Create case" at bounding box center [931, 53] width 108 height 37
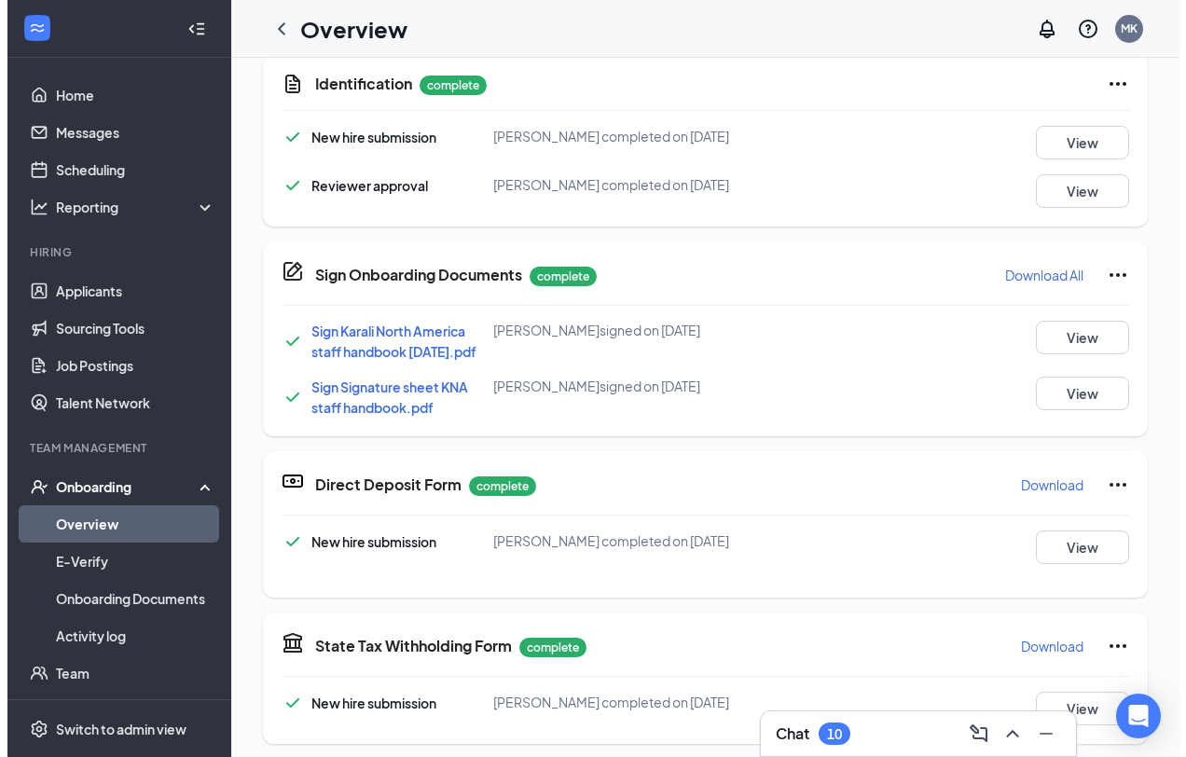
scroll to position [961, 0]
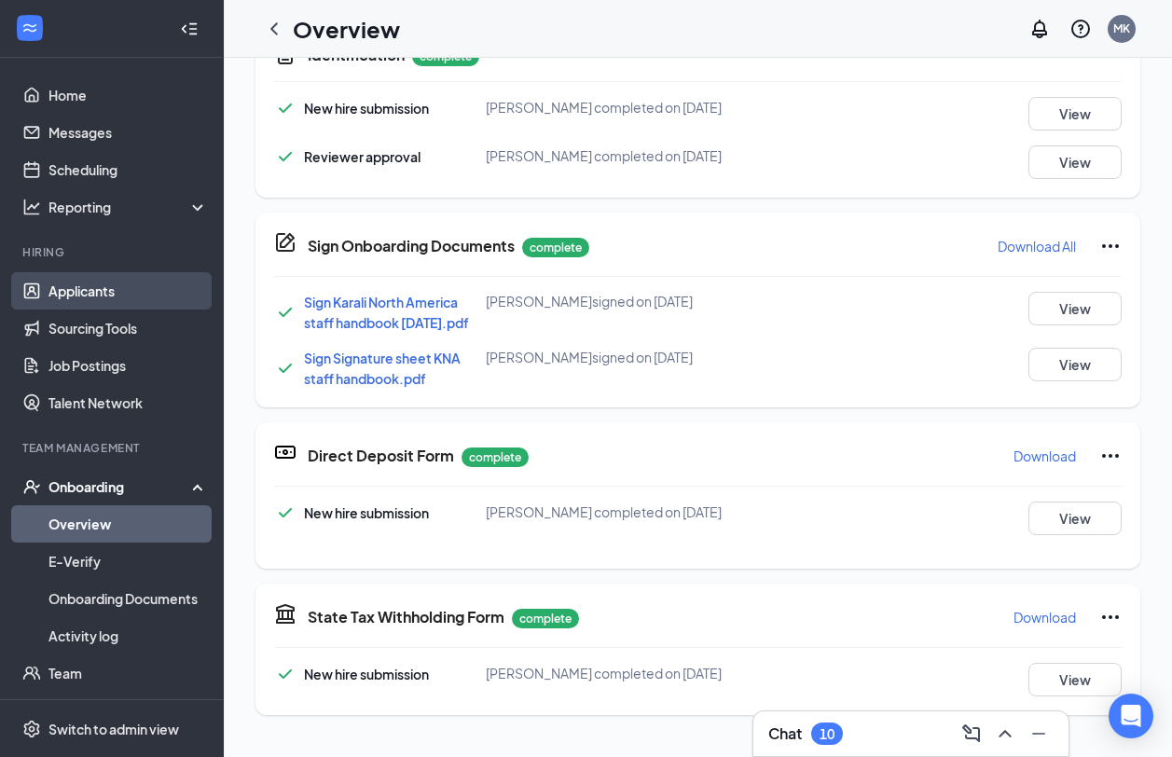
click at [78, 289] on link "Applicants" at bounding box center [127, 290] width 159 height 37
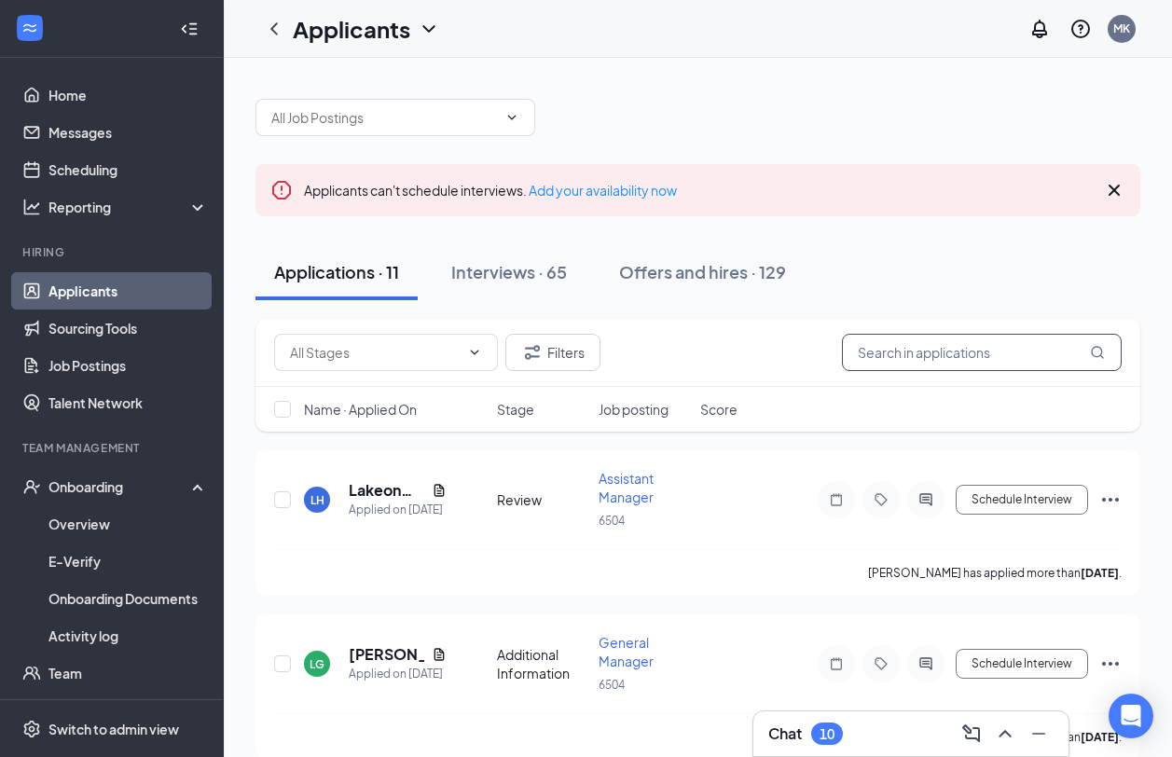
click at [923, 365] on input "text" at bounding box center [982, 352] width 280 height 37
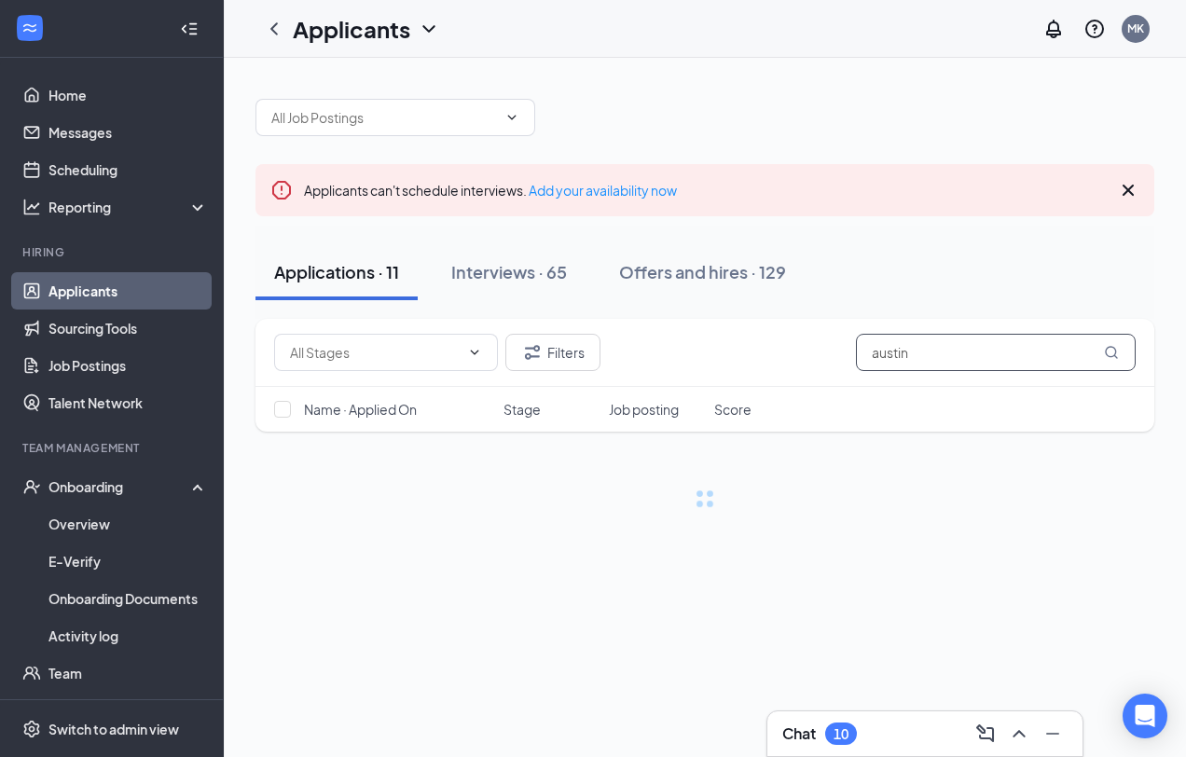
type input "austin"
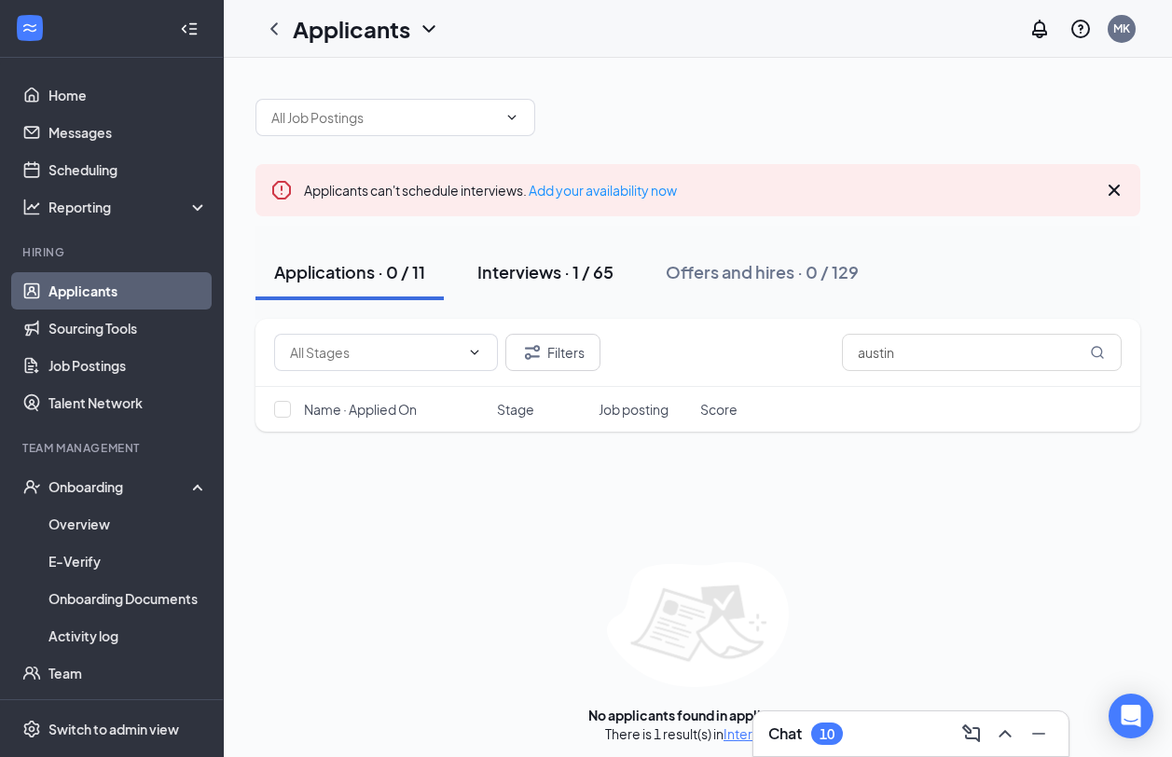
click at [514, 270] on div "Interviews · 1 / 65" at bounding box center [545, 271] width 136 height 23
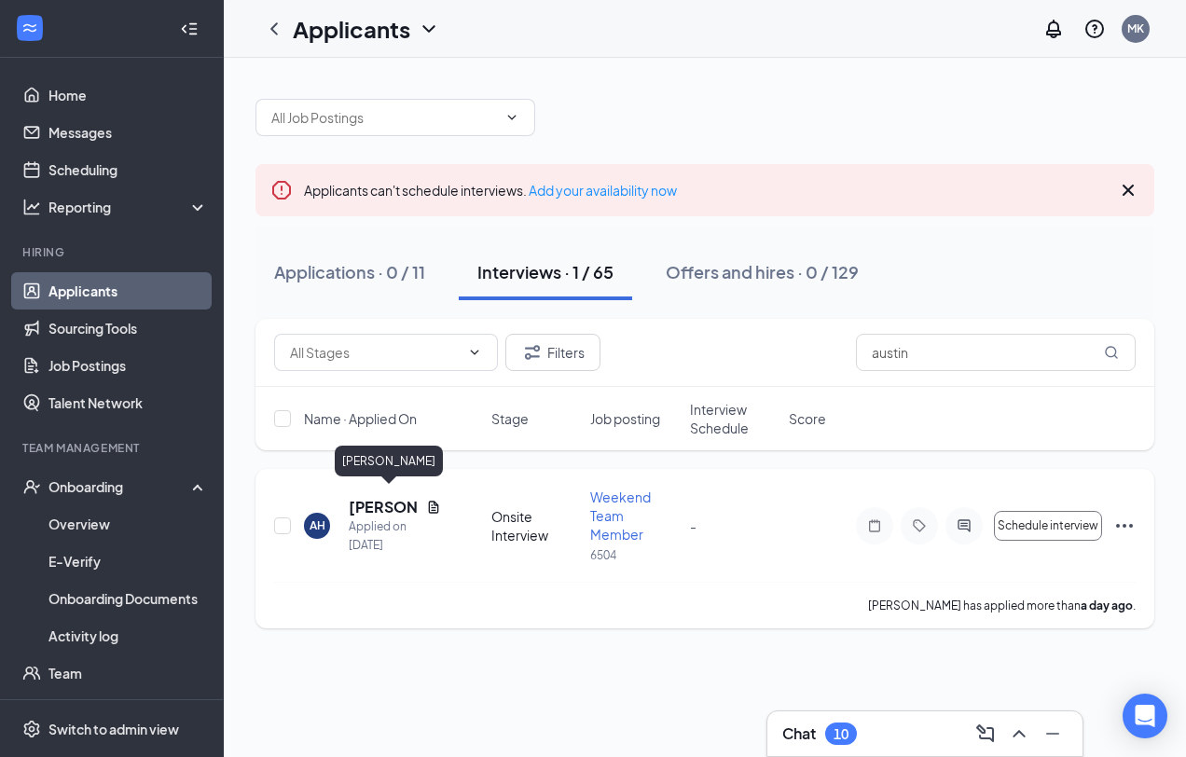
click at [367, 503] on h5 "[PERSON_NAME]" at bounding box center [384, 507] width 70 height 21
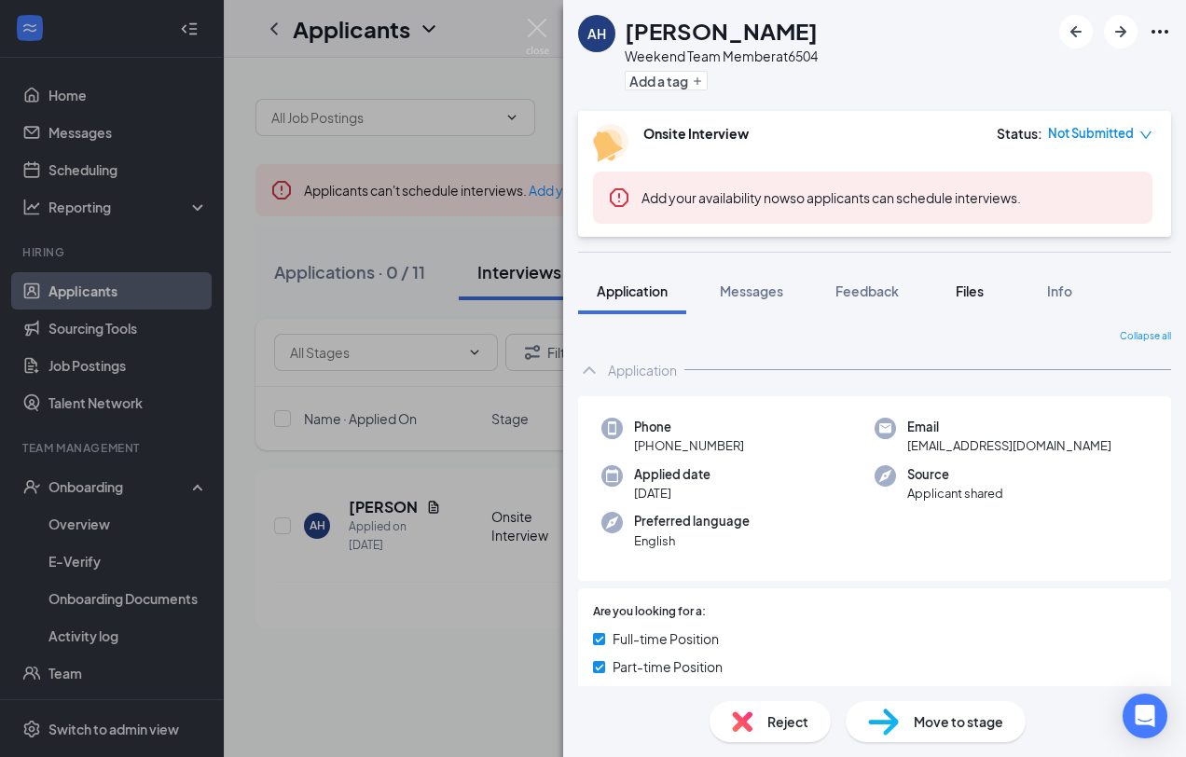
click at [970, 291] on span "Files" at bounding box center [969, 290] width 28 height 17
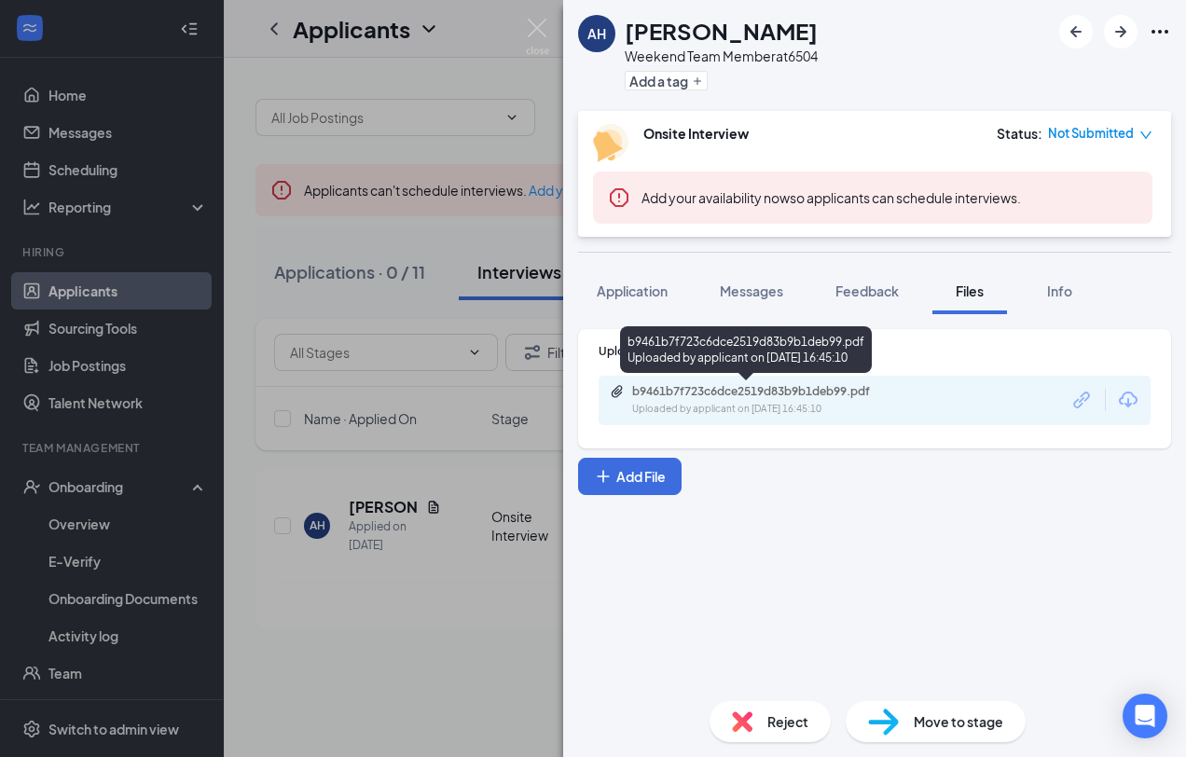
click at [788, 402] on div "Uploaded by applicant on [DATE] 16:45:10" at bounding box center [772, 409] width 280 height 15
